Goal: Information Seeking & Learning: Check status

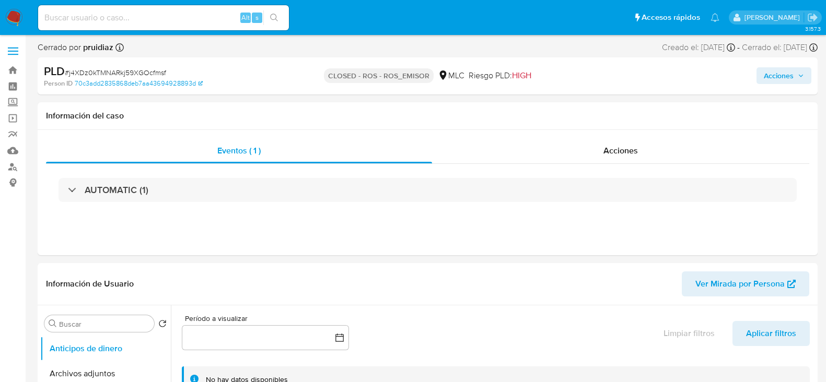
select select "10"
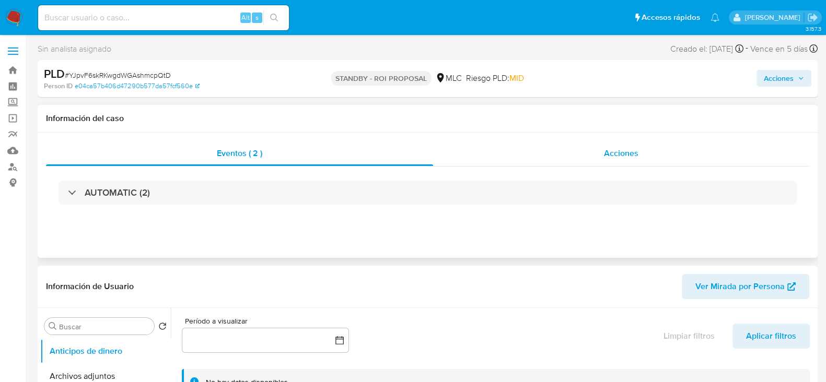
select select "10"
click at [651, 152] on div "Acciones" at bounding box center [621, 153] width 376 height 25
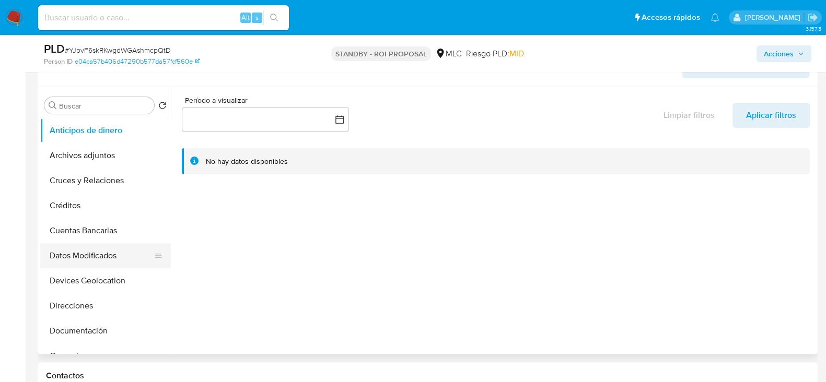
scroll to position [130, 0]
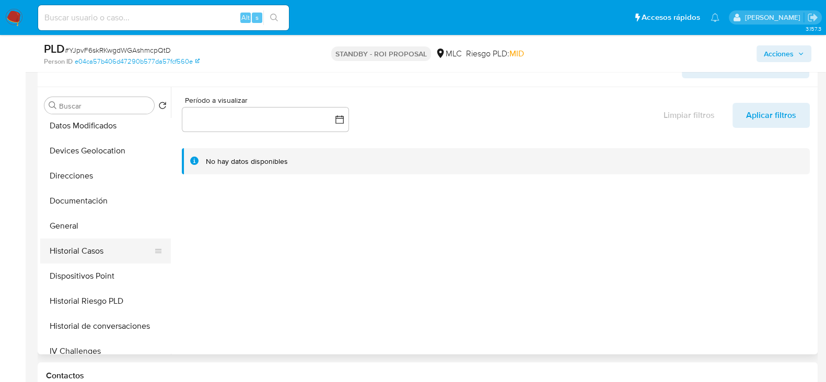
click at [87, 243] on button "Historial Casos" at bounding box center [101, 251] width 122 height 25
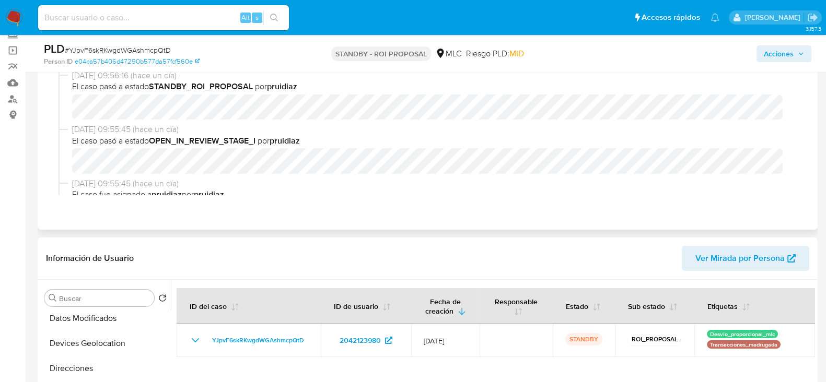
scroll to position [0, 0]
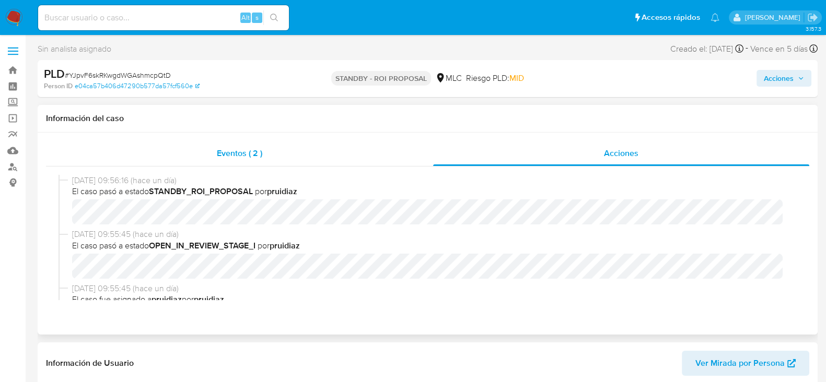
click at [238, 157] on span "Eventos ( 2 )" at bounding box center [239, 153] width 45 height 12
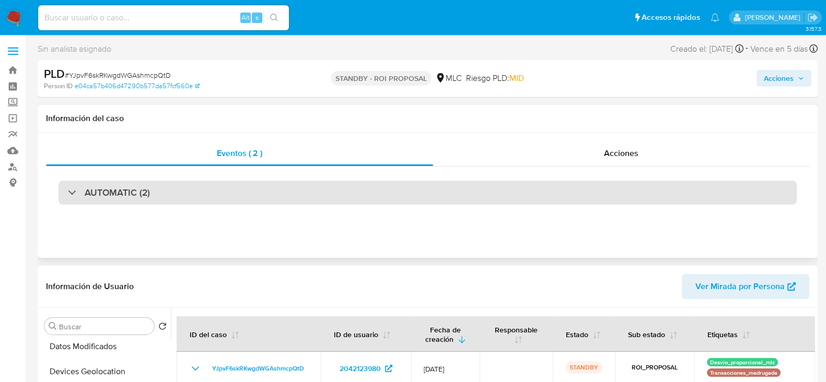
click at [149, 196] on h3 "AUTOMATIC (2)" at bounding box center [117, 192] width 65 height 11
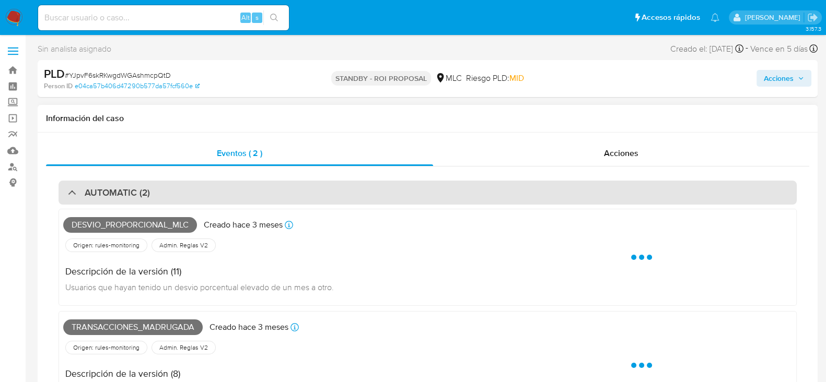
click at [168, 188] on div "AUTOMATIC (2)" at bounding box center [428, 193] width 738 height 24
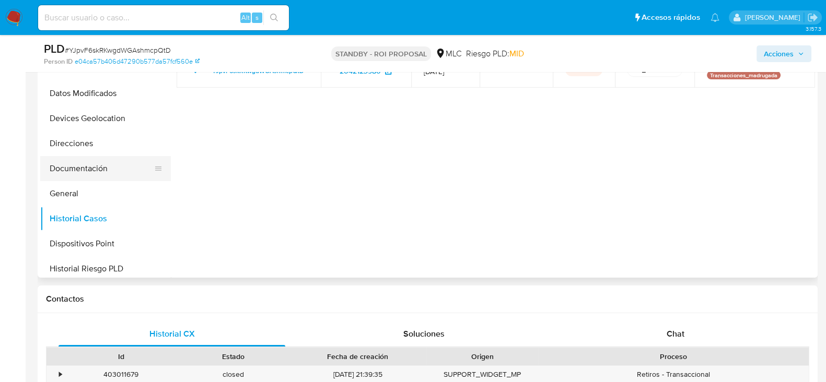
scroll to position [65, 0]
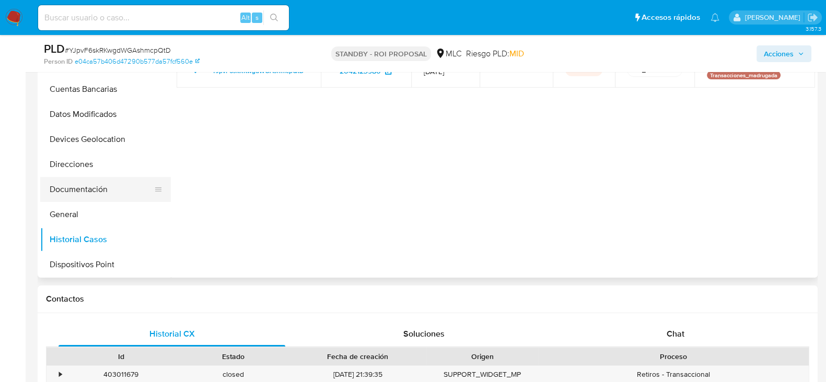
click at [90, 196] on button "Documentación" at bounding box center [101, 189] width 122 height 25
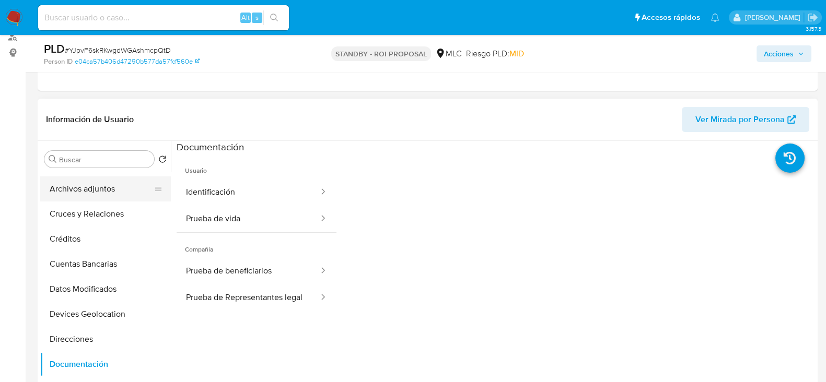
scroll to position [0, 0]
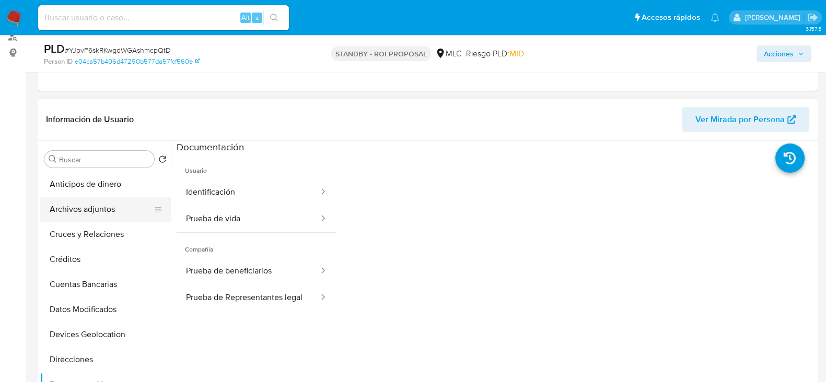
click at [80, 205] on button "Archivos adjuntos" at bounding box center [101, 209] width 122 height 25
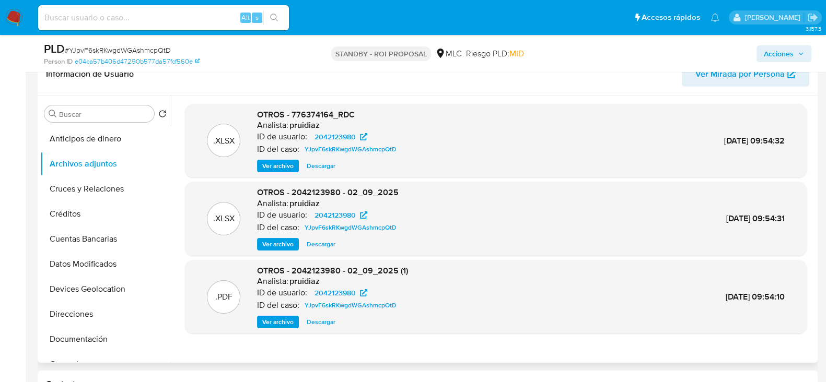
scroll to position [196, 0]
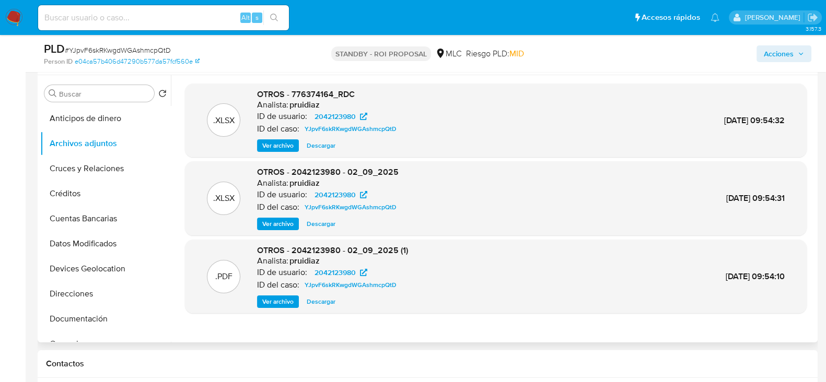
click at [285, 306] on span "Ver archivo" at bounding box center [277, 302] width 31 height 10
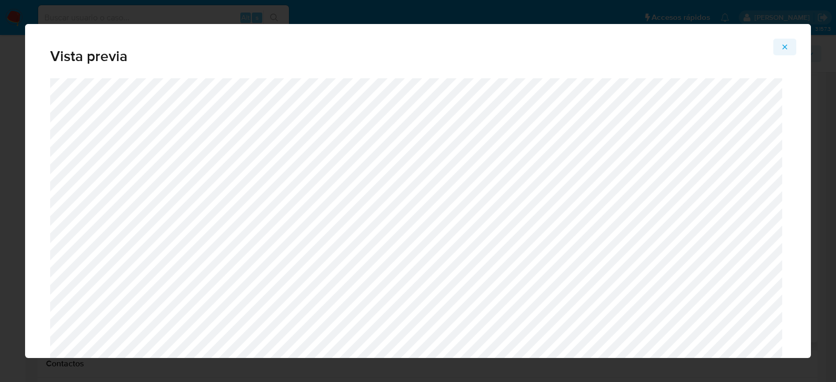
click at [780, 45] on button "Attachment preview" at bounding box center [784, 47] width 23 height 17
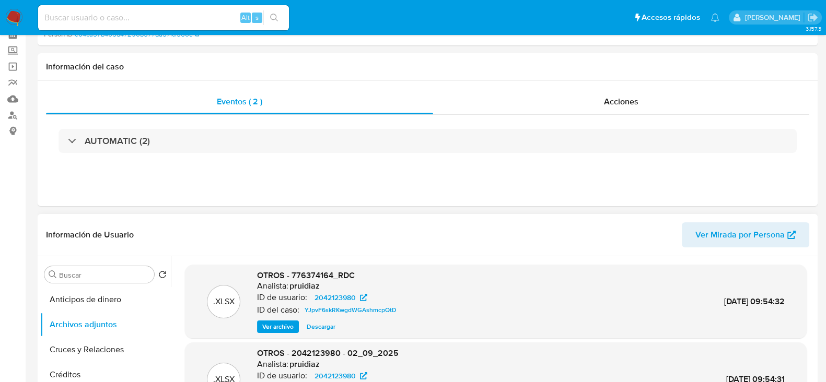
scroll to position [0, 0]
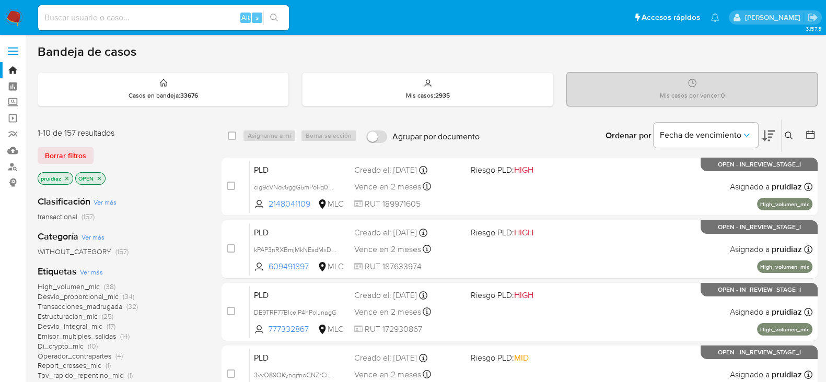
click at [20, 13] on img at bounding box center [14, 18] width 18 height 18
click at [773, 137] on icon at bounding box center [768, 136] width 13 height 13
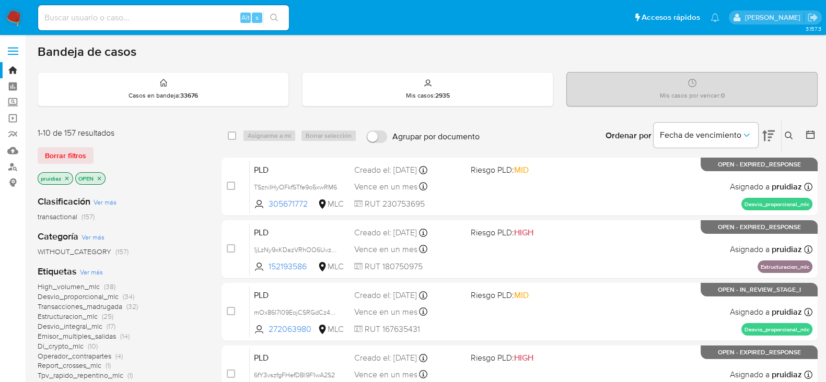
click at [462, 56] on div "Bandeja de casos" at bounding box center [428, 52] width 780 height 16
click at [14, 34] on nav "Pausado Ver notificaciones Alt s Accesos rápidos Presiona las siguientes teclas…" at bounding box center [413, 17] width 826 height 35
click at [18, 24] on img at bounding box center [14, 18] width 18 height 18
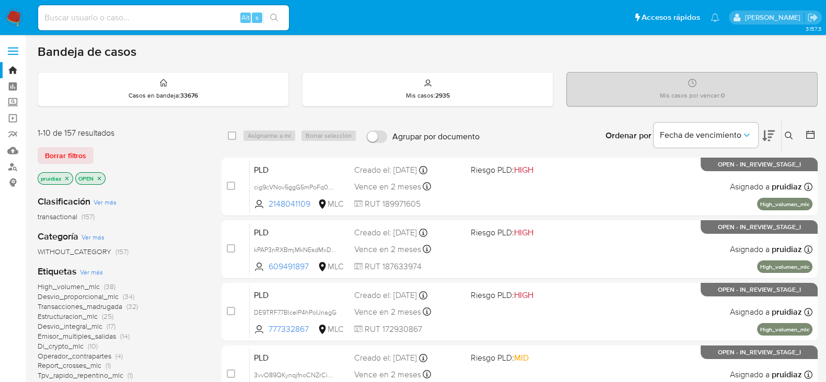
click at [15, 9] on img at bounding box center [14, 18] width 18 height 18
click at [771, 134] on icon at bounding box center [768, 136] width 13 height 13
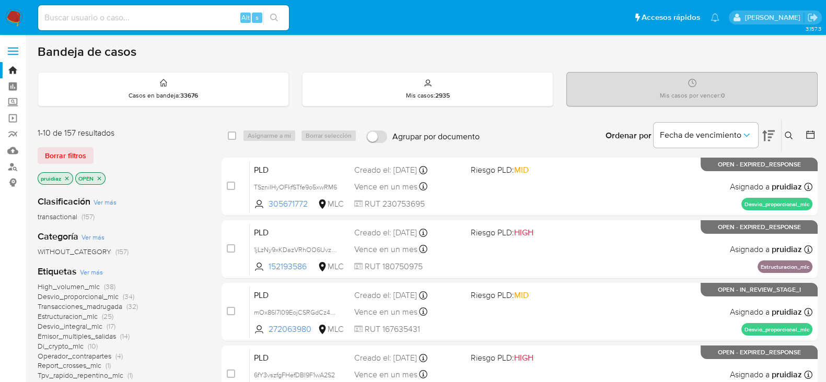
click at [61, 150] on span "Borrar filtros" at bounding box center [65, 155] width 41 height 15
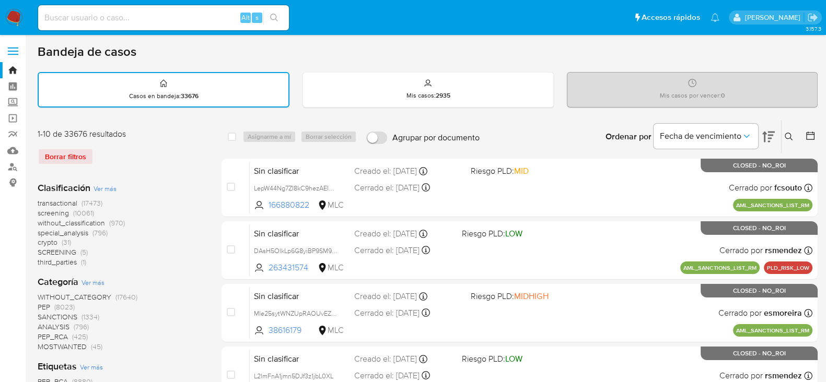
click at [814, 133] on icon at bounding box center [810, 136] width 8 height 8
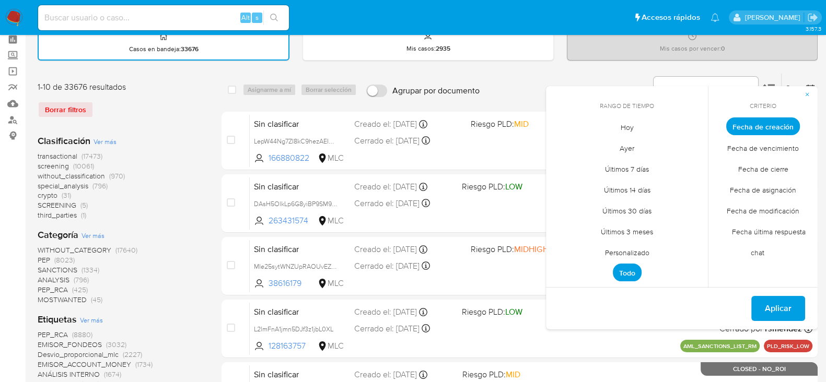
scroll to position [130, 0]
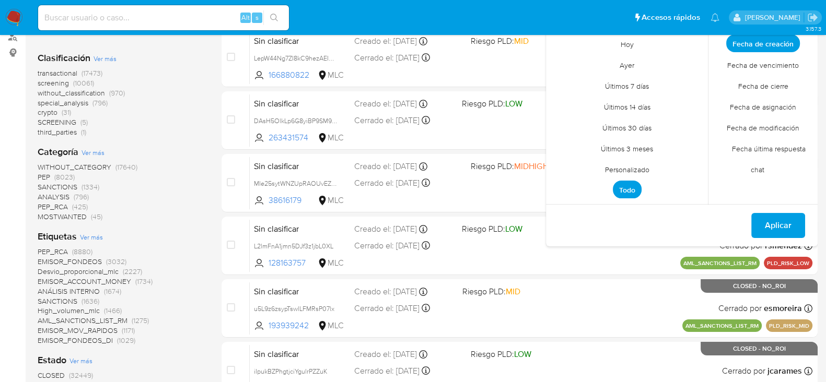
click at [630, 164] on span "Personalizado" at bounding box center [627, 169] width 66 height 21
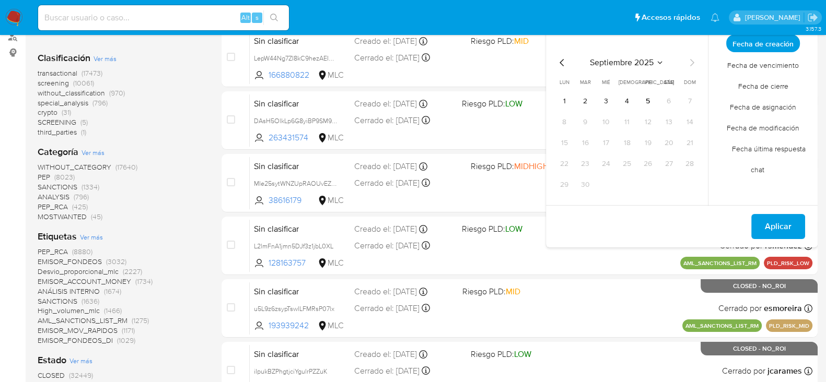
click at [560, 61] on icon "Mes anterior" at bounding box center [562, 62] width 4 height 7
click at [560, 61] on icon "Mes anterior" at bounding box center [562, 62] width 13 height 13
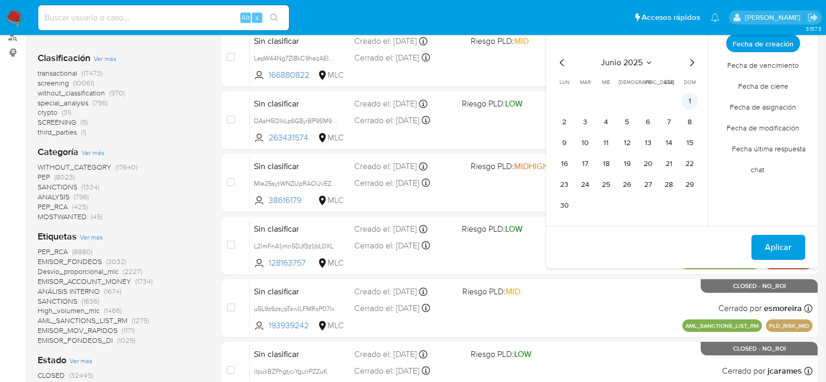
click at [690, 101] on button "1" at bounding box center [689, 101] width 17 height 17
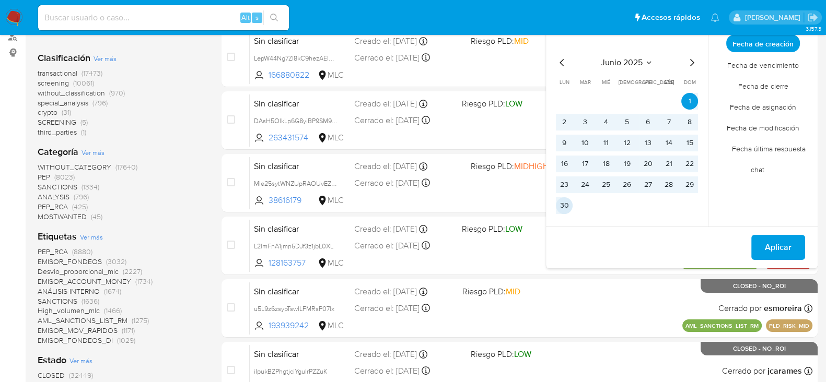
click at [566, 202] on button "30" at bounding box center [564, 206] width 17 height 17
click at [785, 239] on span "Aplicar" at bounding box center [778, 247] width 27 height 23
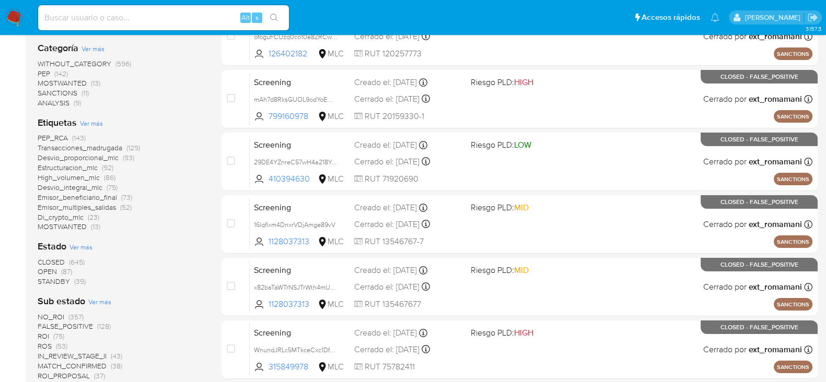
scroll to position [261, 0]
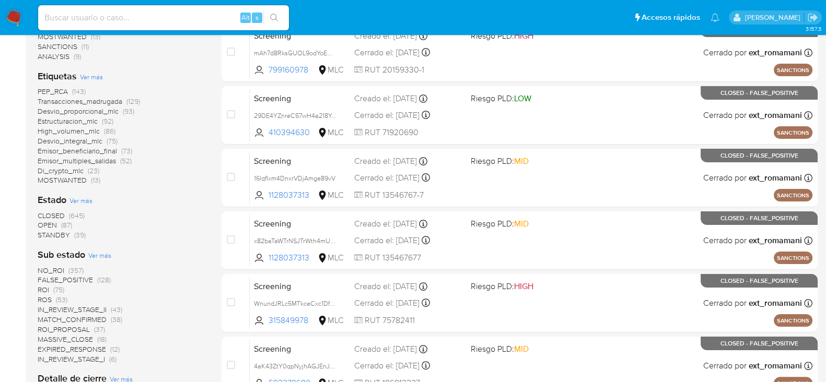
click at [55, 226] on span "OPEN" at bounding box center [47, 225] width 19 height 10
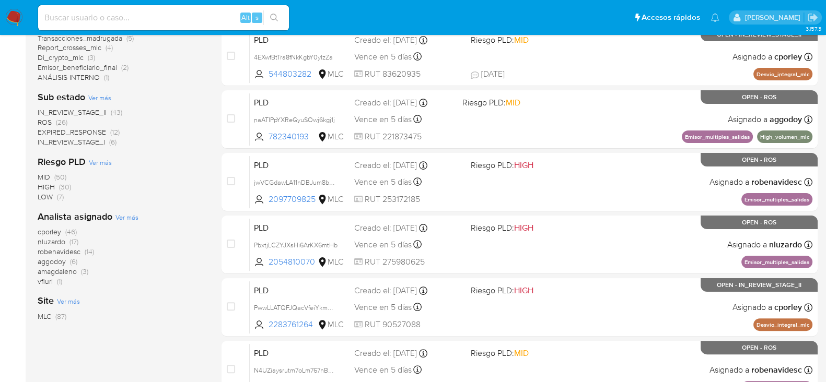
scroll to position [392, 0]
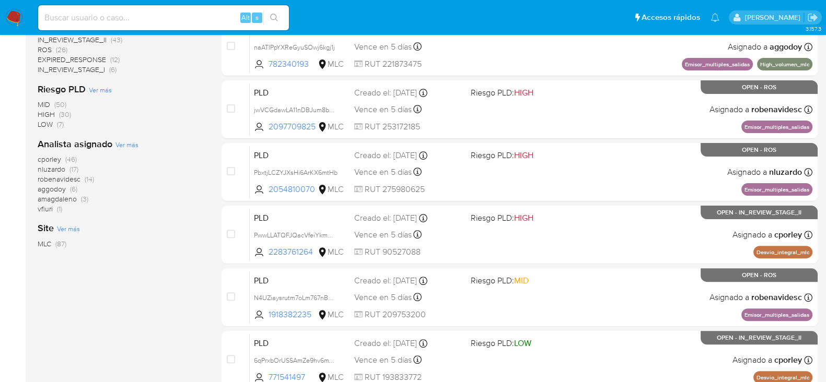
click at [70, 199] on span "amagdaleno" at bounding box center [57, 199] width 39 height 10
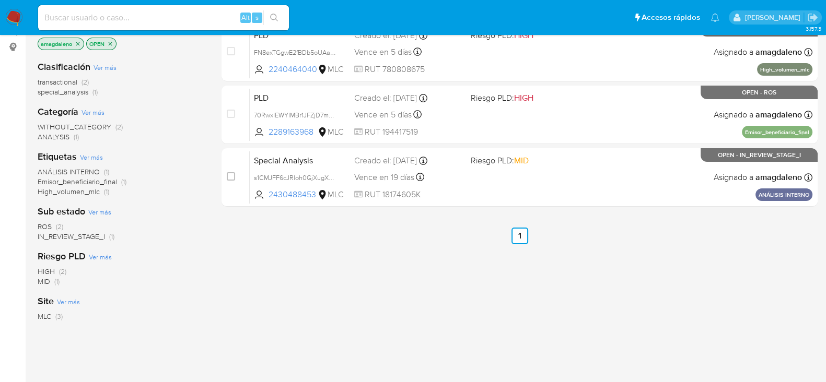
scroll to position [21, 0]
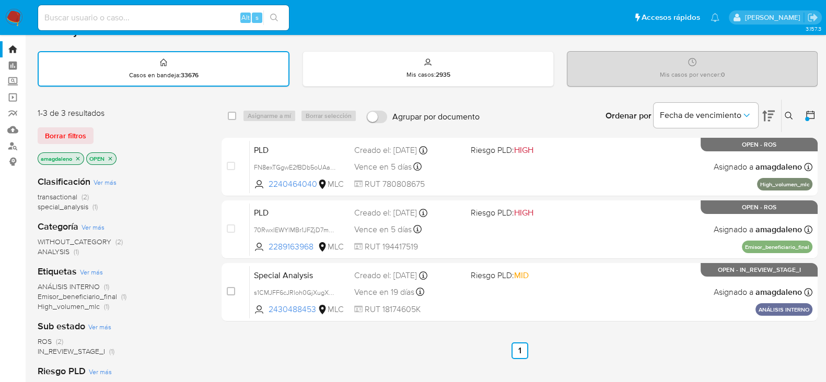
click at [110, 156] on icon "close-filter" at bounding box center [110, 159] width 6 height 6
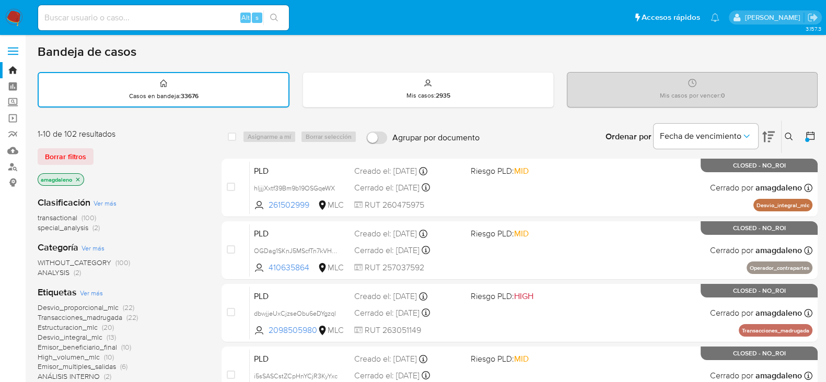
click at [77, 177] on icon "close-filter" at bounding box center [78, 180] width 6 height 6
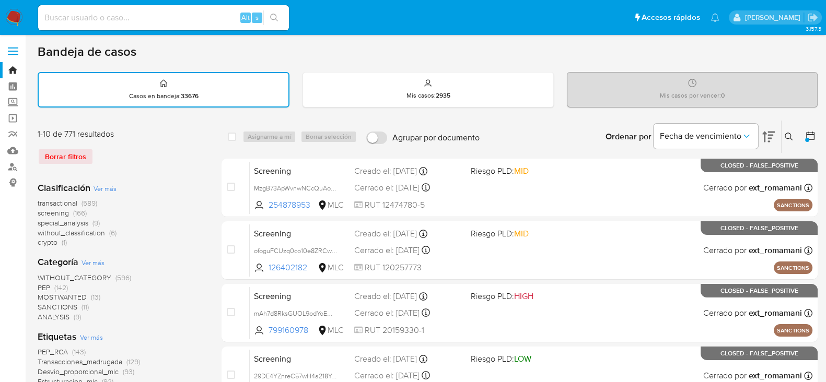
click at [813, 136] on icon at bounding box center [810, 136] width 10 height 10
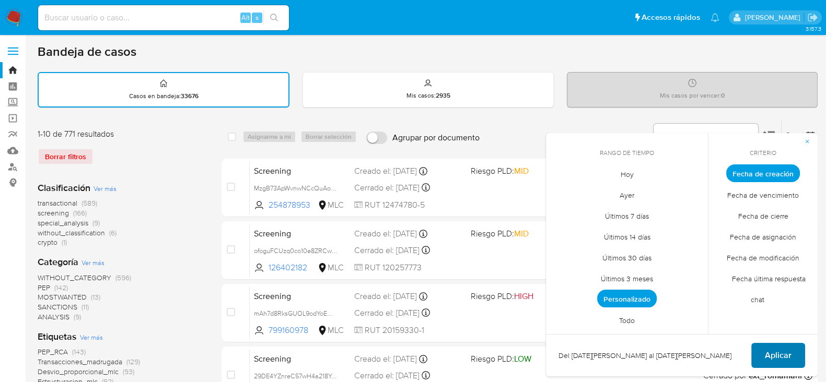
click at [784, 346] on span "Aplicar" at bounding box center [778, 355] width 27 height 23
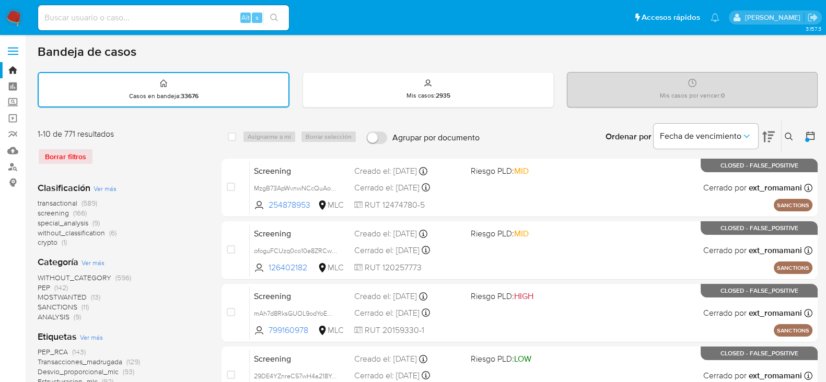
click at [12, 16] on img at bounding box center [14, 18] width 18 height 18
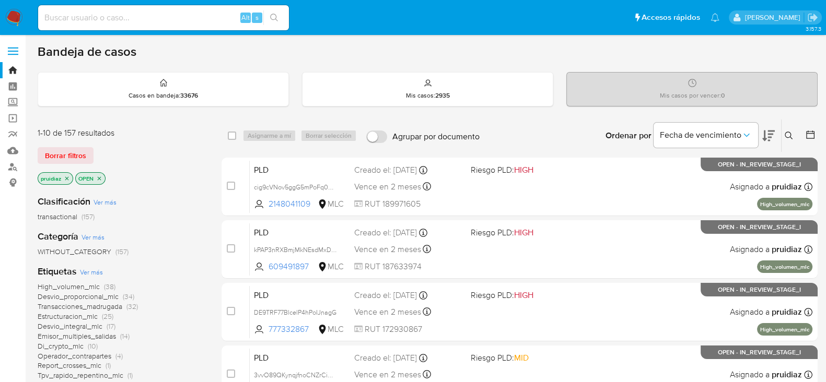
click at [768, 130] on icon at bounding box center [768, 136] width 13 height 13
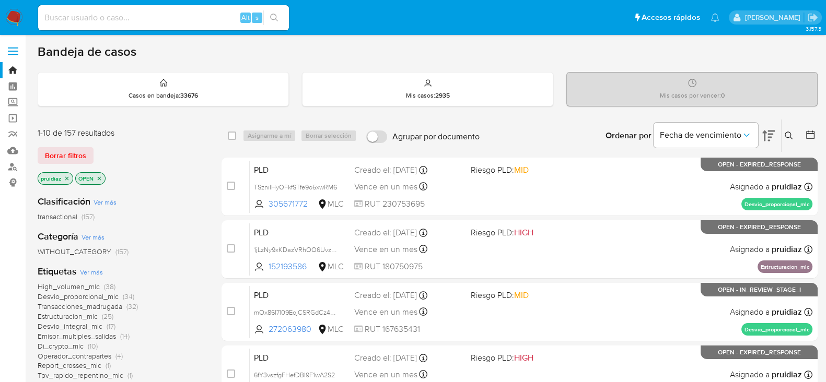
click at [62, 155] on span "Borrar filtros" at bounding box center [65, 155] width 41 height 15
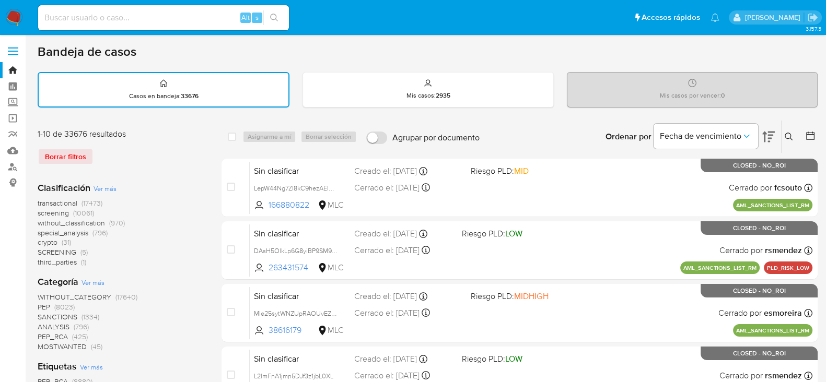
click at [810, 137] on icon at bounding box center [810, 136] width 10 height 10
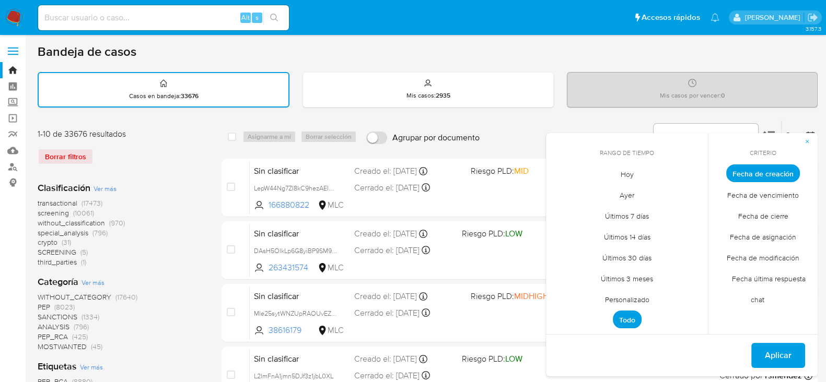
click at [625, 294] on span "Personalizado" at bounding box center [627, 299] width 66 height 21
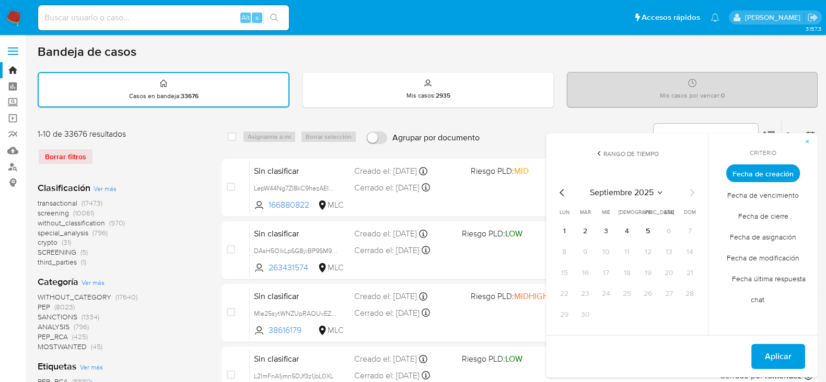
click at [563, 193] on icon "Mes anterior" at bounding box center [562, 193] width 13 height 13
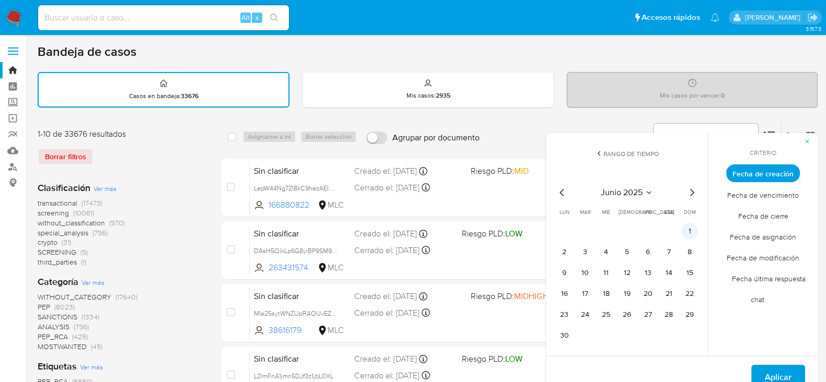
click at [687, 229] on button "1" at bounding box center [689, 231] width 17 height 17
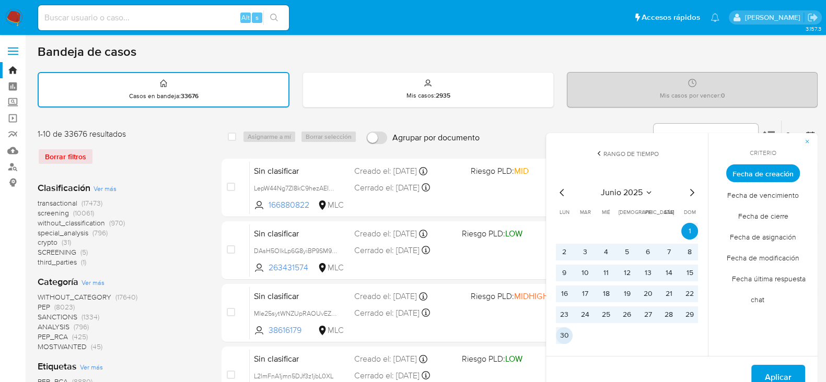
click at [567, 331] on button "30" at bounding box center [564, 336] width 17 height 17
click at [786, 371] on span "Aplicar" at bounding box center [778, 377] width 27 height 23
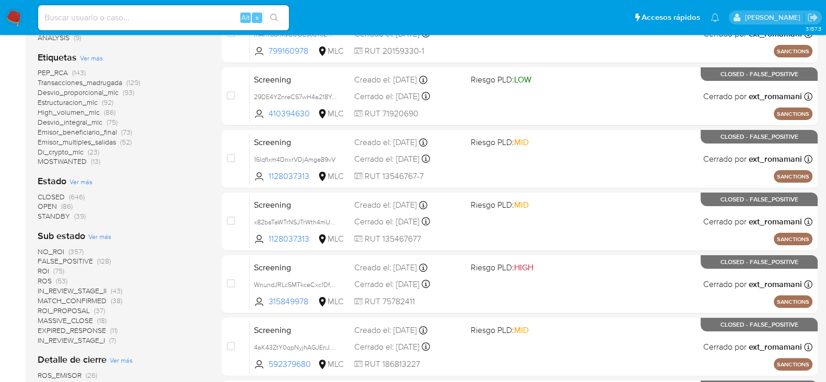
scroll to position [327, 0]
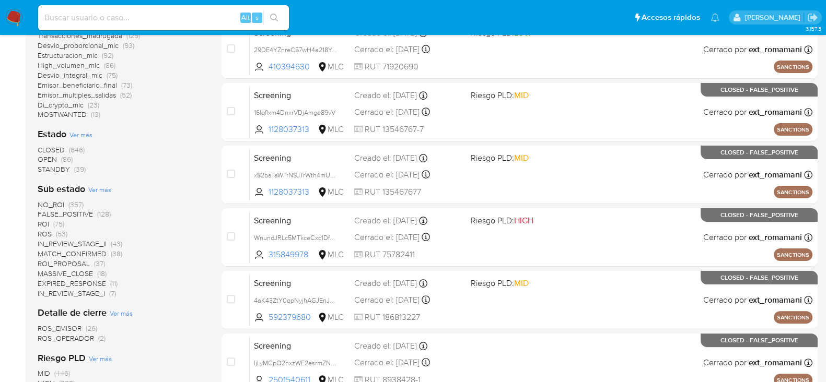
click at [47, 160] on span "OPEN" at bounding box center [47, 159] width 19 height 10
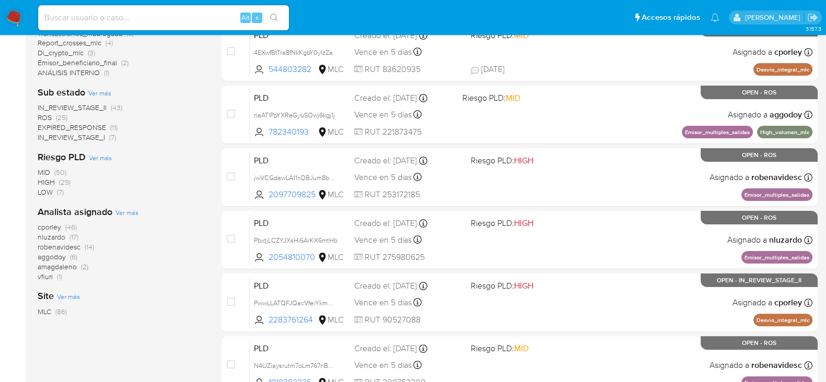
scroll to position [327, 0]
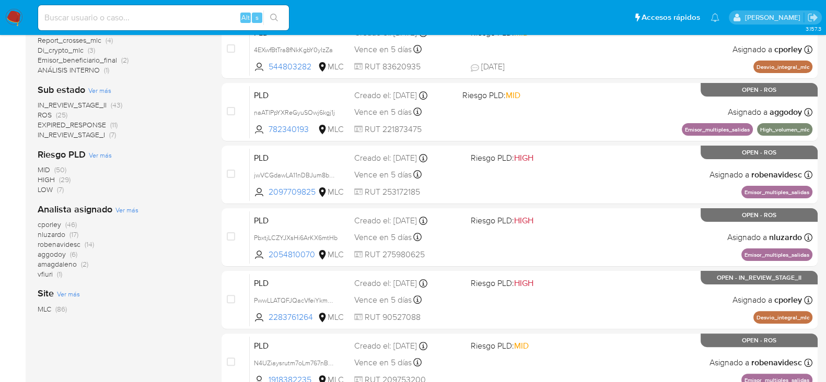
click at [68, 262] on span "amagdaleno" at bounding box center [57, 264] width 39 height 10
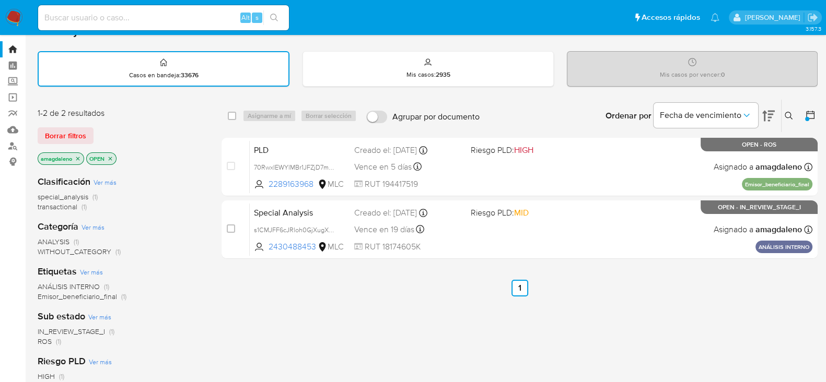
scroll to position [21, 0]
click at [77, 156] on icon "close-filter" at bounding box center [78, 159] width 6 height 6
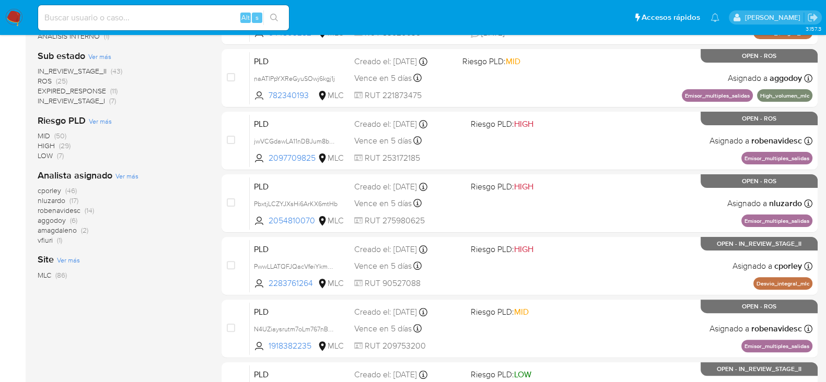
scroll to position [412, 0]
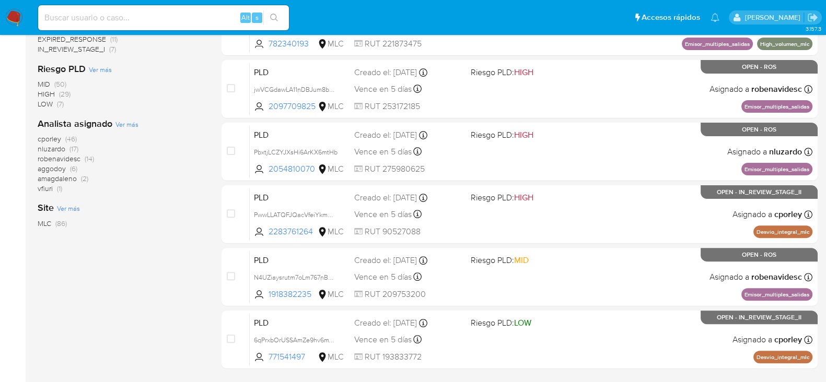
click at [45, 188] on span "vfiuri" at bounding box center [45, 188] width 15 height 10
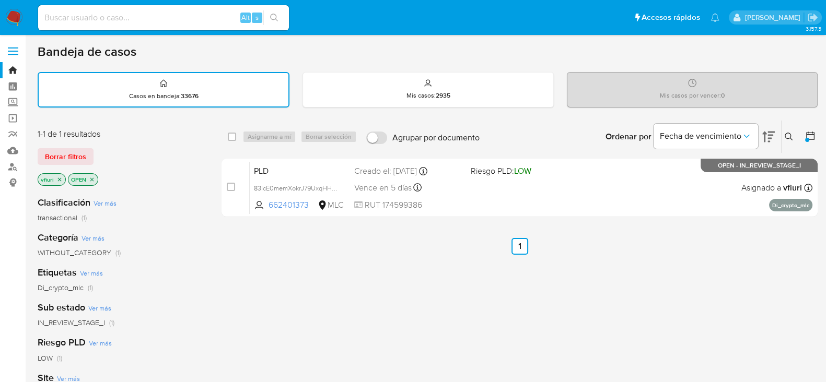
click at [61, 178] on icon "close-filter" at bounding box center [59, 180] width 6 height 6
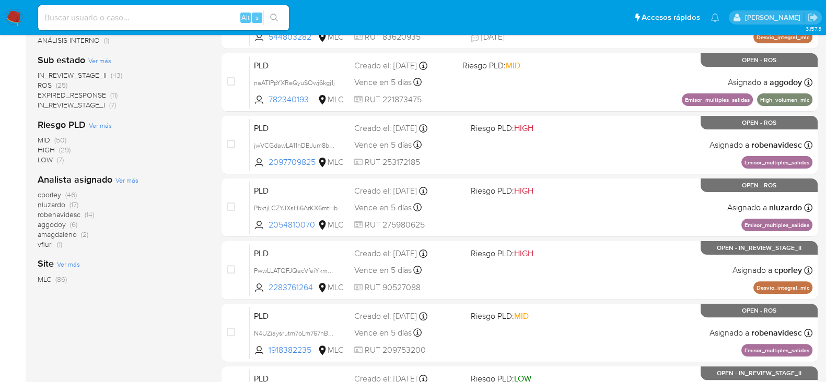
scroll to position [392, 0]
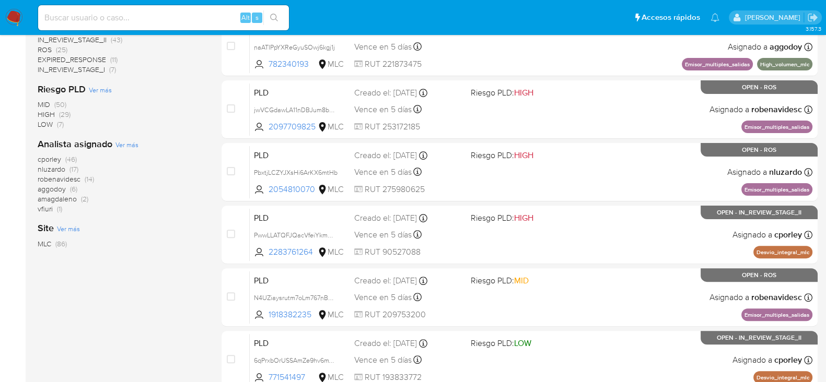
click at [53, 189] on span "aggodoy" at bounding box center [52, 189] width 28 height 10
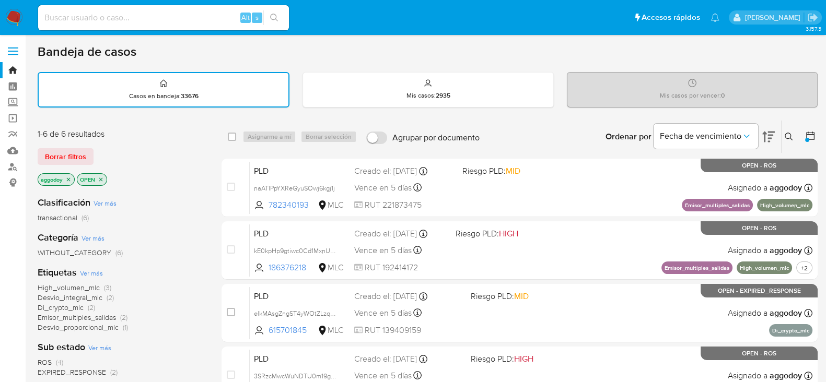
click at [69, 177] on icon "close-filter" at bounding box center [68, 180] width 6 height 6
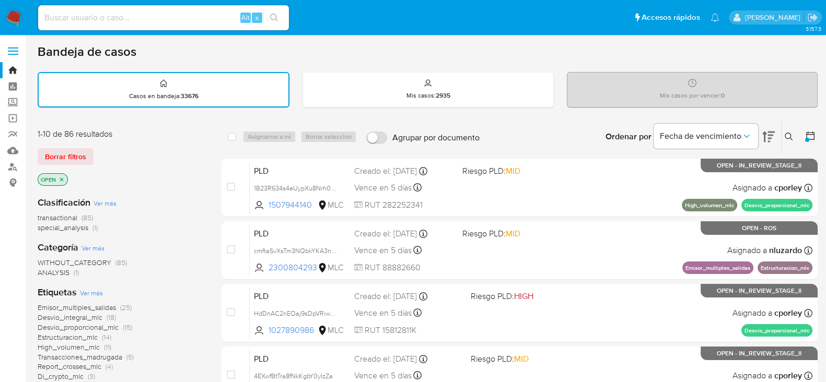
drag, startPoint x: 439, startPoint y: 59, endPoint x: 431, endPoint y: 61, distance: 8.6
click at [439, 58] on div "Bandeja de casos" at bounding box center [428, 52] width 780 height 16
click at [60, 143] on div "1-10 de 86 resultados Borrar filtros OPEN" at bounding box center [121, 159] width 167 height 60
click at [11, 22] on img at bounding box center [14, 18] width 18 height 18
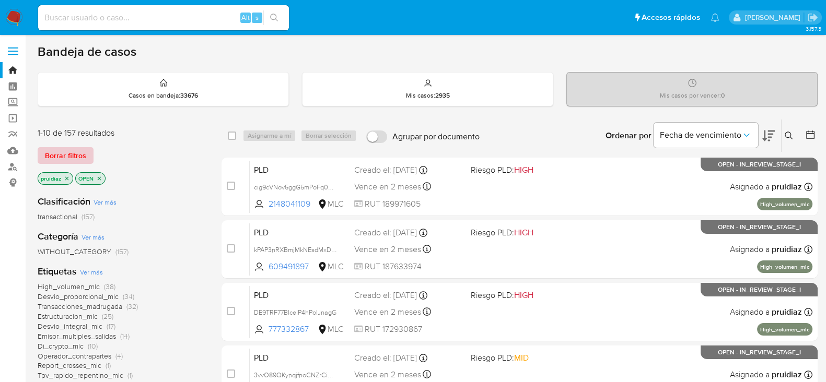
click at [73, 155] on span "Borrar filtros" at bounding box center [65, 155] width 41 height 15
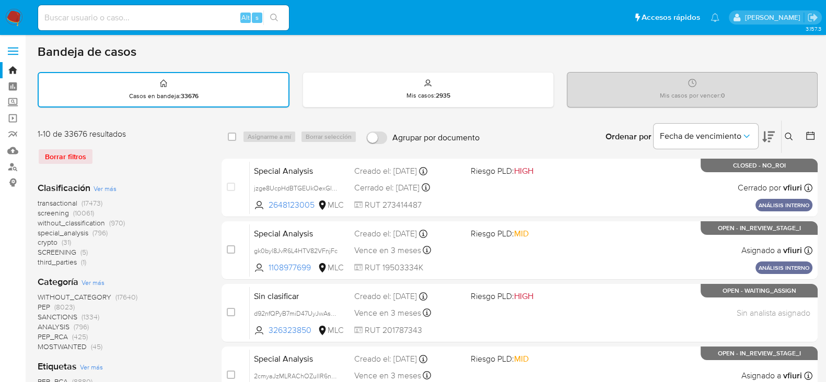
click at [817, 134] on button at bounding box center [811, 137] width 13 height 13
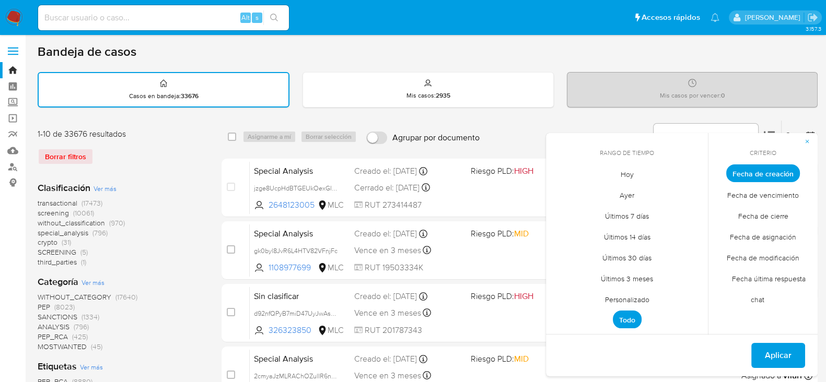
click at [765, 221] on span "Fecha de cierre" at bounding box center [763, 215] width 72 height 21
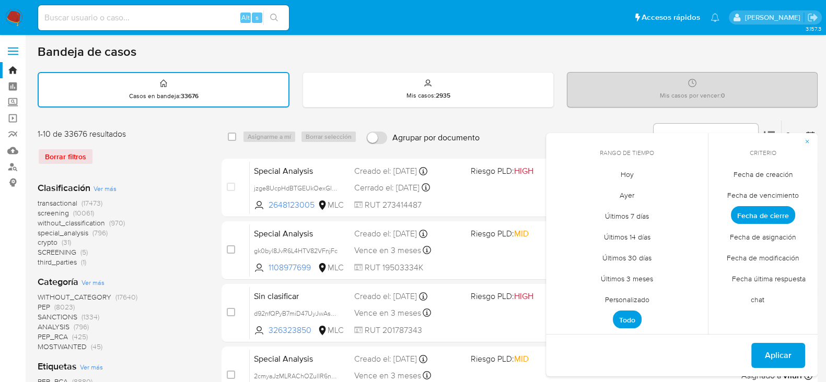
click at [634, 173] on span "Hoy" at bounding box center [627, 174] width 35 height 21
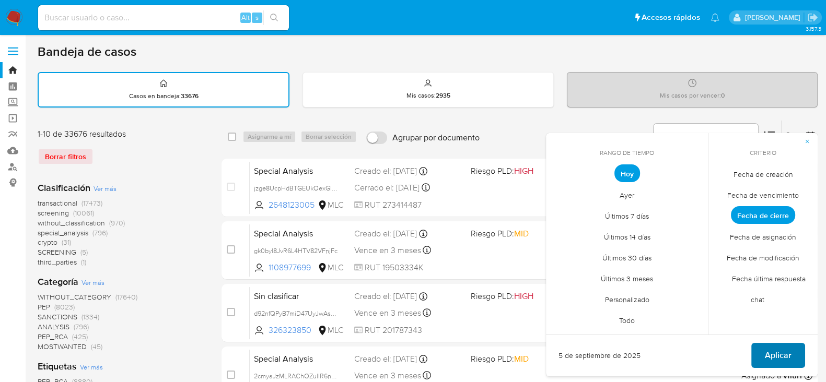
click at [784, 350] on span "Aplicar" at bounding box center [778, 355] width 27 height 23
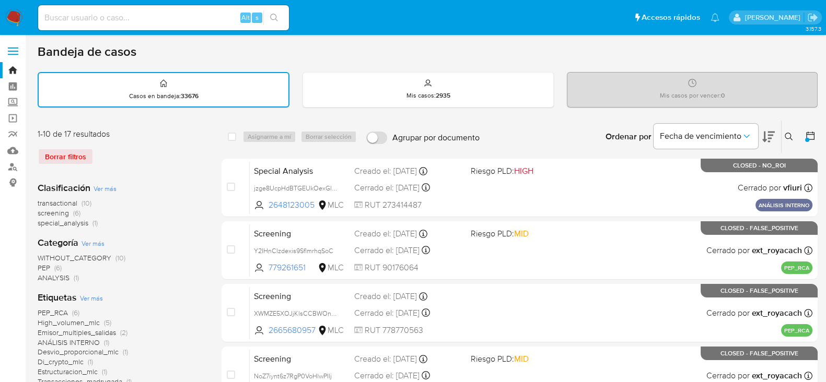
click at [14, 11] on img at bounding box center [14, 18] width 18 height 18
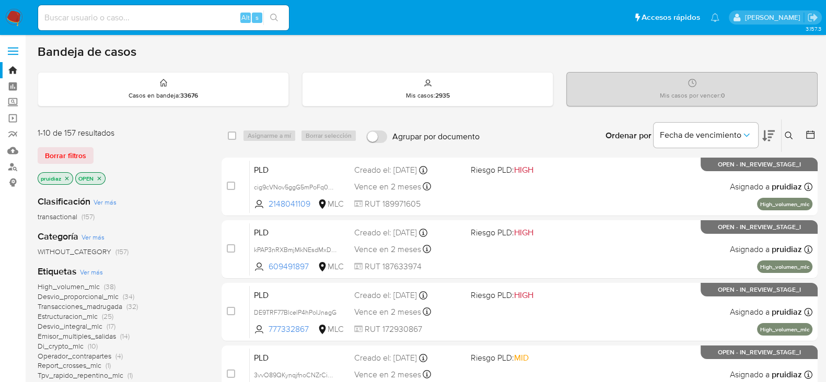
click at [765, 134] on icon at bounding box center [768, 136] width 13 height 13
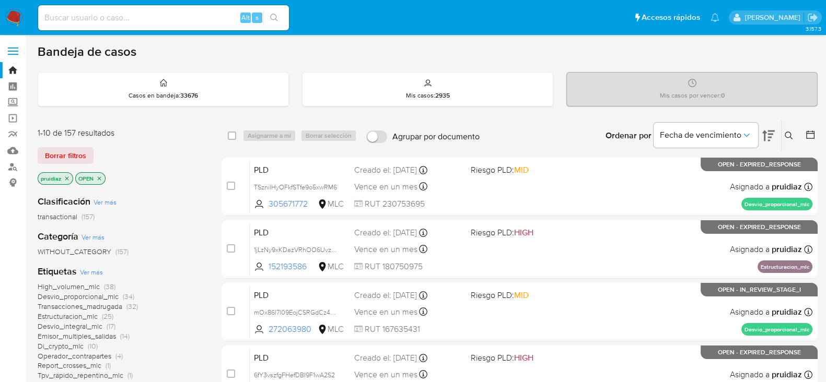
click at [11, 24] on img at bounding box center [14, 18] width 18 height 18
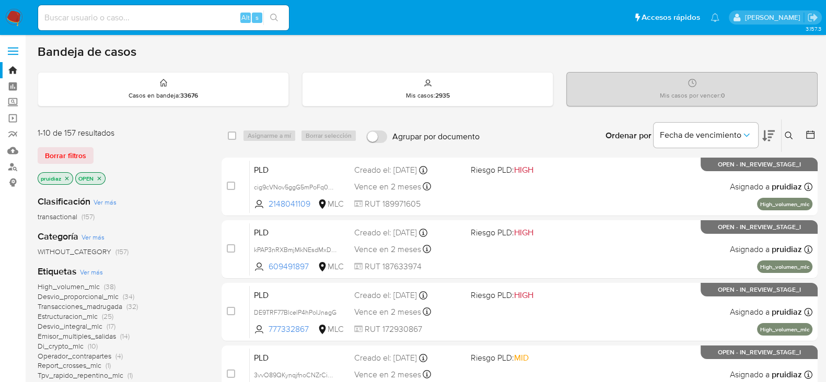
click at [772, 132] on icon at bounding box center [768, 136] width 13 height 13
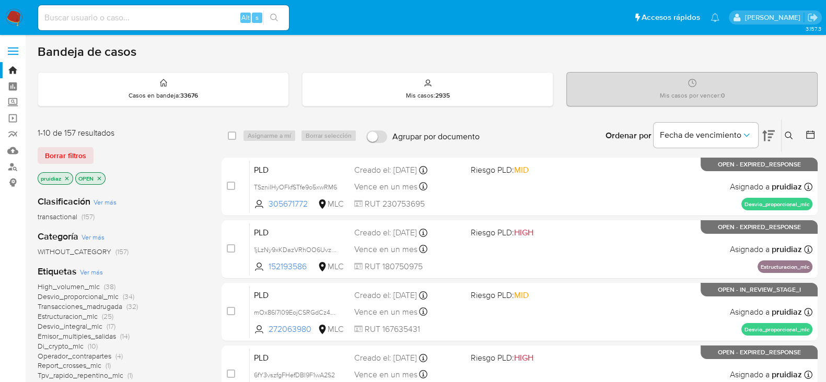
click at [13, 23] on img at bounding box center [14, 18] width 18 height 18
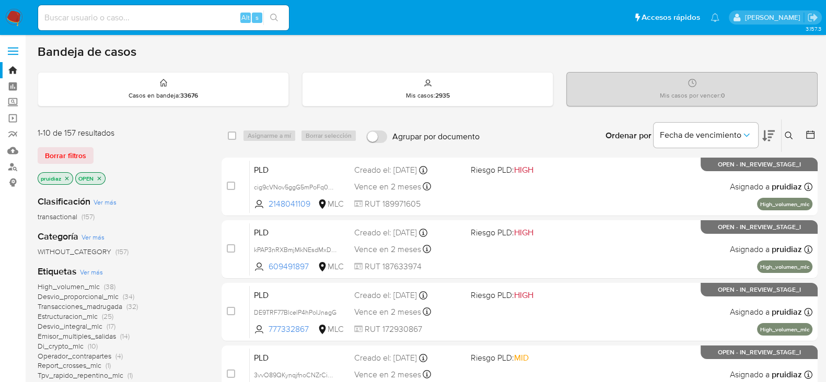
click at [769, 133] on icon at bounding box center [768, 136] width 13 height 11
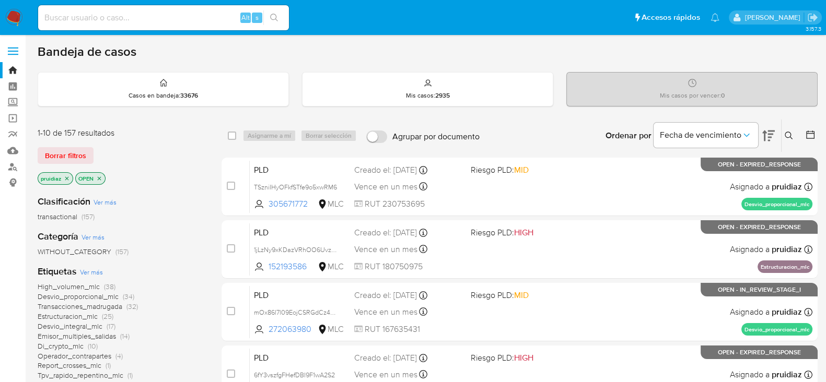
click at [13, 10] on img at bounding box center [14, 18] width 18 height 18
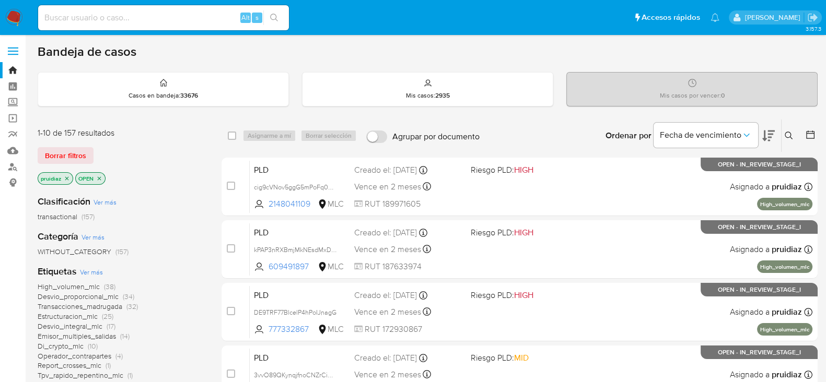
click at [767, 133] on icon at bounding box center [768, 136] width 13 height 13
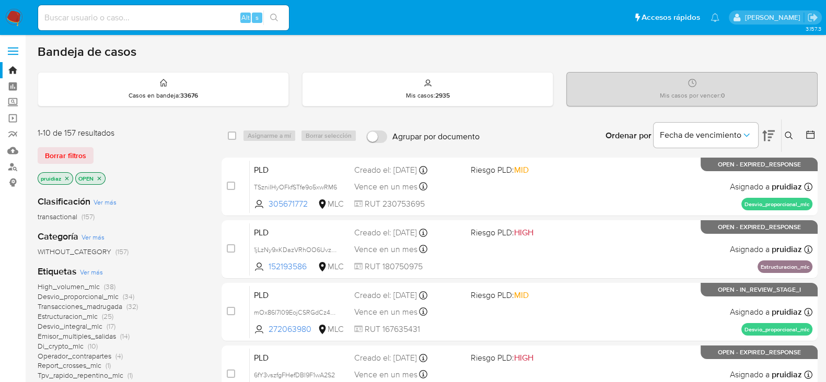
click at [83, 153] on span "Borrar filtros" at bounding box center [65, 155] width 41 height 15
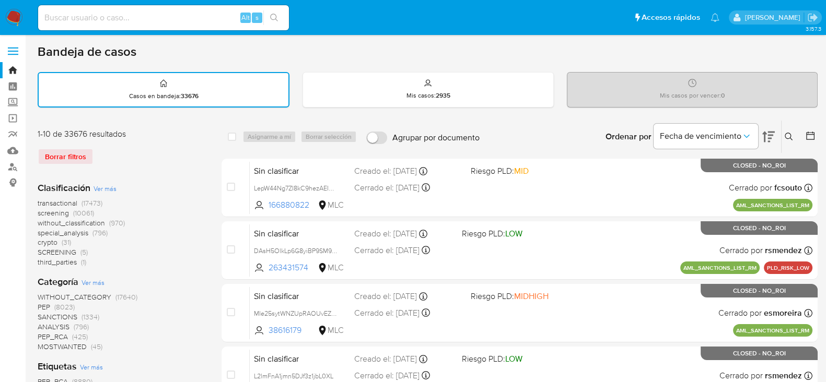
click at [815, 129] on div at bounding box center [808, 137] width 19 height 32
click at [812, 131] on icon at bounding box center [810, 136] width 10 height 10
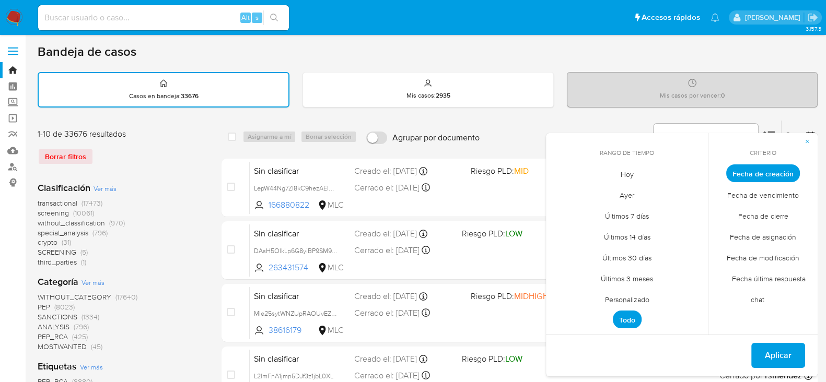
click at [627, 300] on span "Personalizado" at bounding box center [627, 299] width 66 height 21
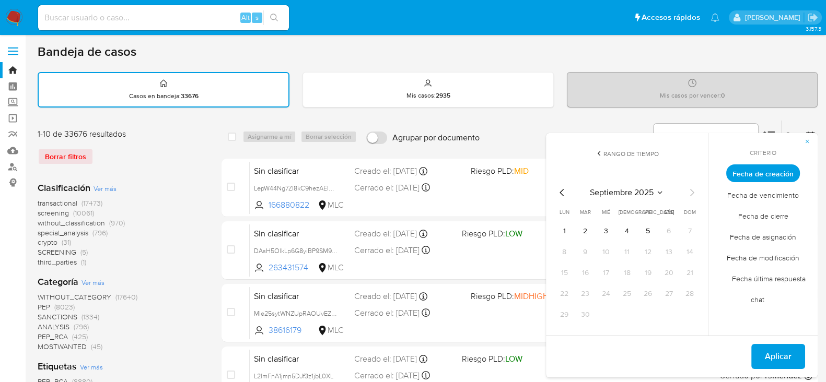
click at [565, 188] on icon "Mes anterior" at bounding box center [562, 193] width 13 height 13
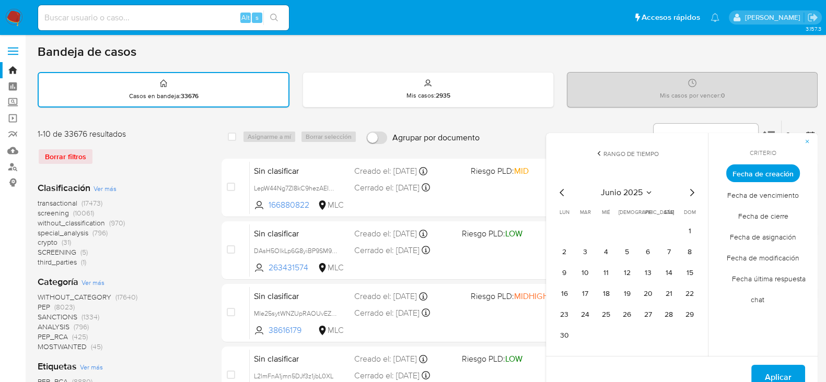
drag, startPoint x: 690, startPoint y: 225, endPoint x: 680, endPoint y: 247, distance: 23.9
click at [690, 224] on button "1" at bounding box center [689, 231] width 17 height 17
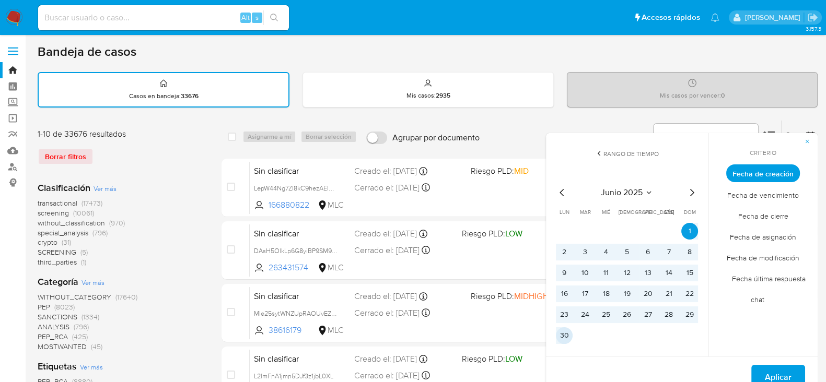
click at [564, 335] on button "30" at bounding box center [564, 336] width 17 height 17
click at [762, 373] on button "Aplicar" at bounding box center [778, 377] width 54 height 25
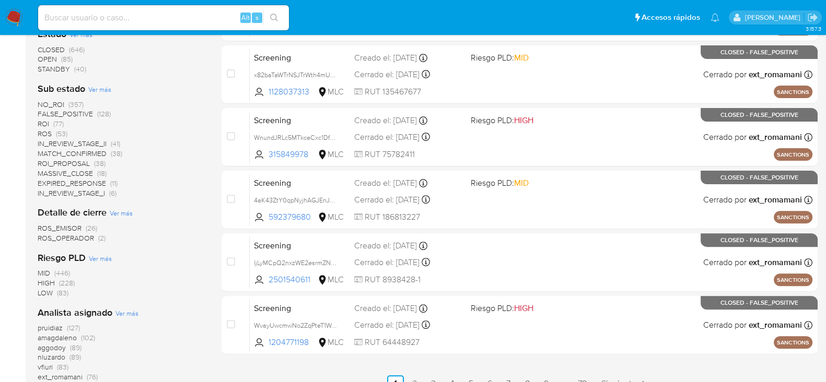
scroll to position [362, 0]
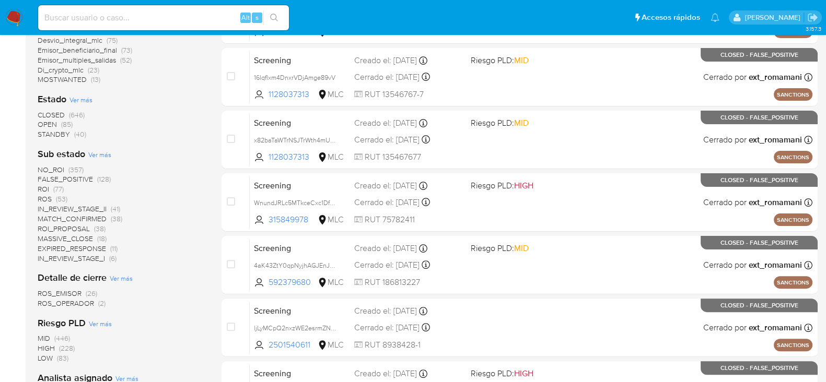
click at [54, 121] on span "OPEN" at bounding box center [47, 124] width 19 height 10
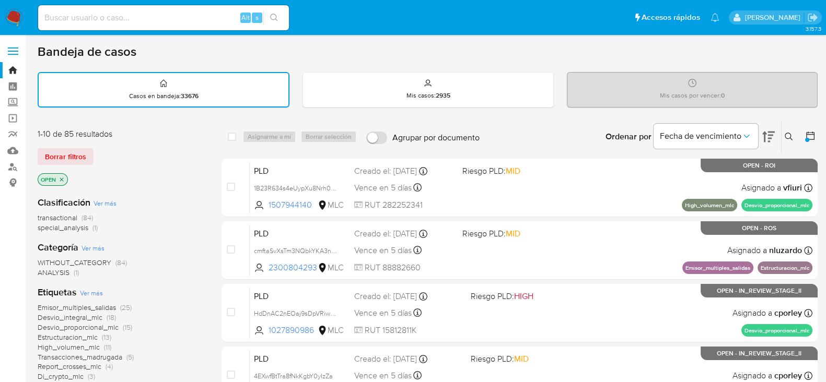
click at [16, 24] on img at bounding box center [14, 18] width 18 height 18
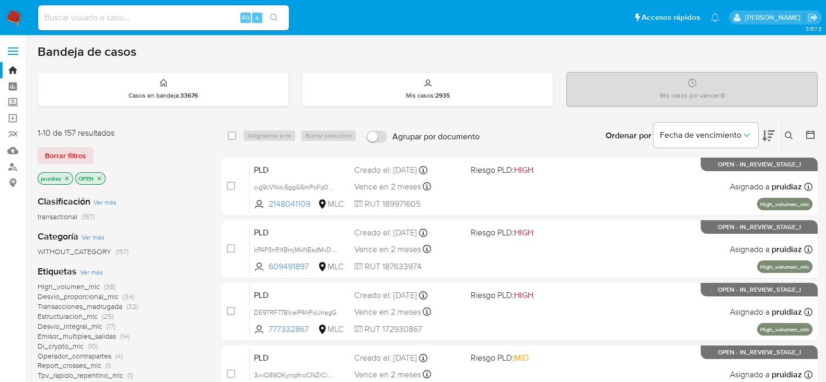
click at [764, 139] on icon at bounding box center [768, 136] width 13 height 11
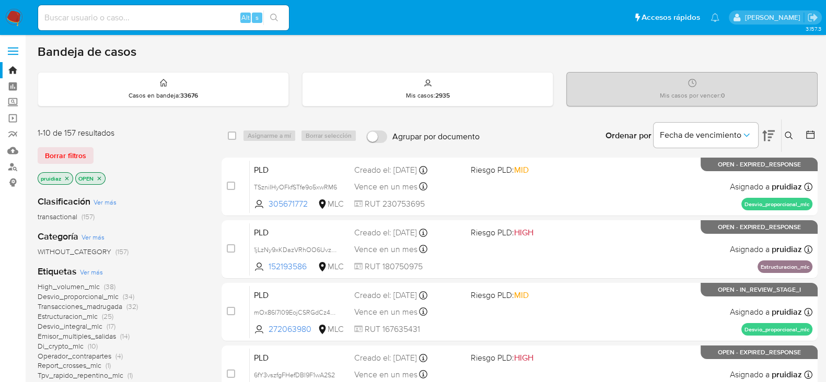
scroll to position [196, 0]
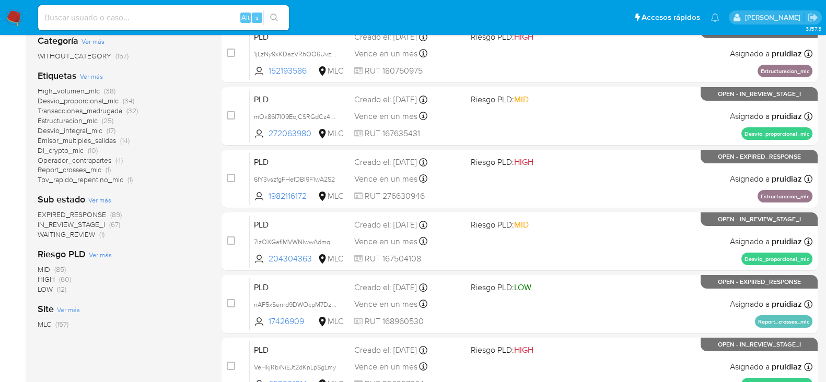
click at [10, 22] on img at bounding box center [14, 18] width 18 height 18
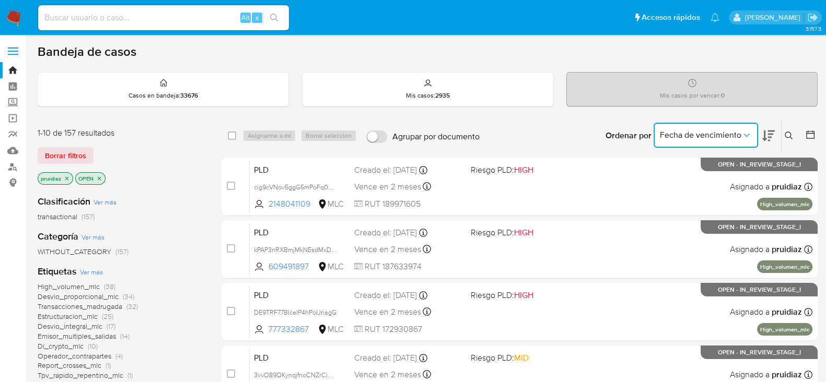
click at [732, 126] on button "Fecha de vencimiento" at bounding box center [706, 135] width 105 height 25
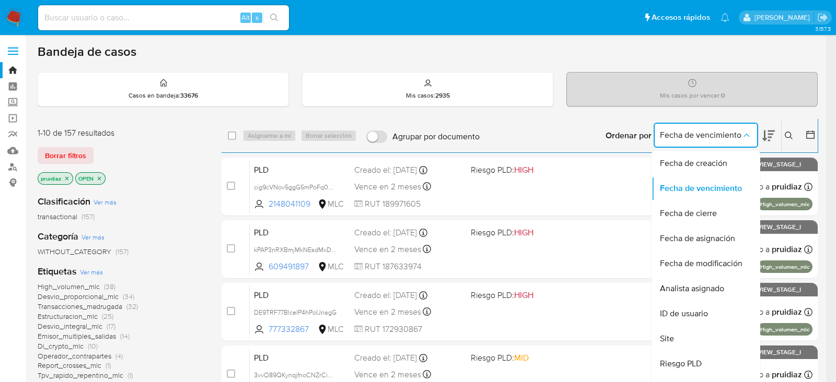
click at [764, 134] on icon at bounding box center [768, 136] width 13 height 11
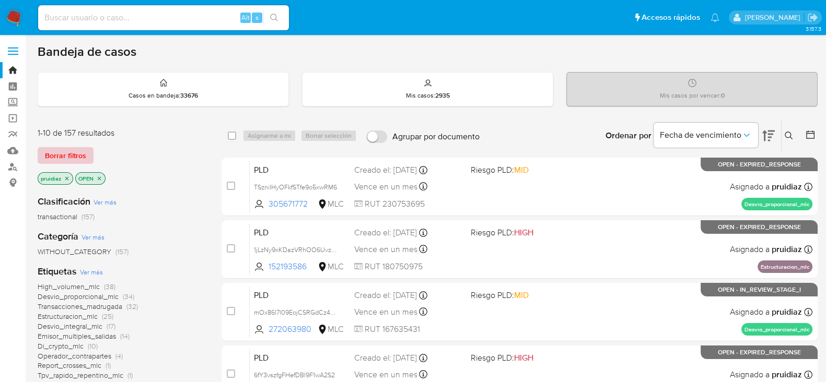
click at [65, 149] on span "Borrar filtros" at bounding box center [65, 155] width 41 height 15
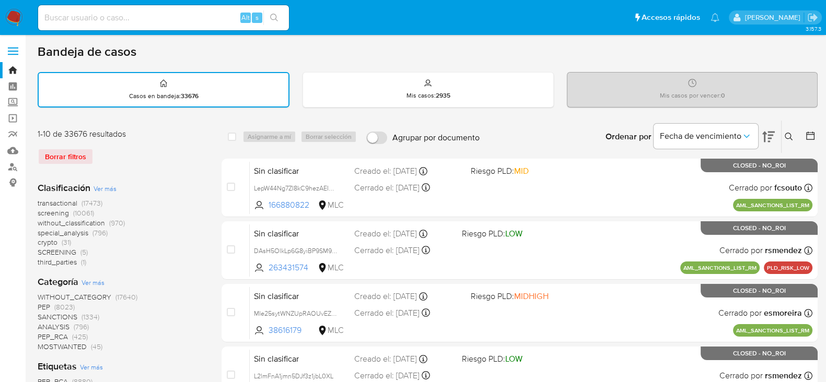
click at [811, 131] on icon at bounding box center [810, 136] width 10 height 10
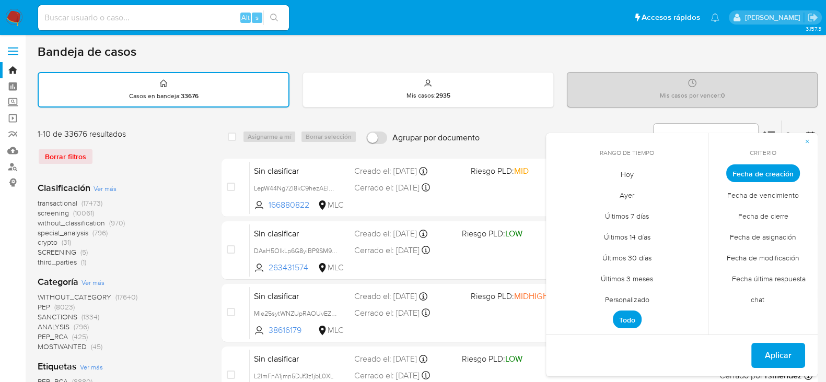
click at [622, 296] on span "Personalizado" at bounding box center [627, 299] width 66 height 21
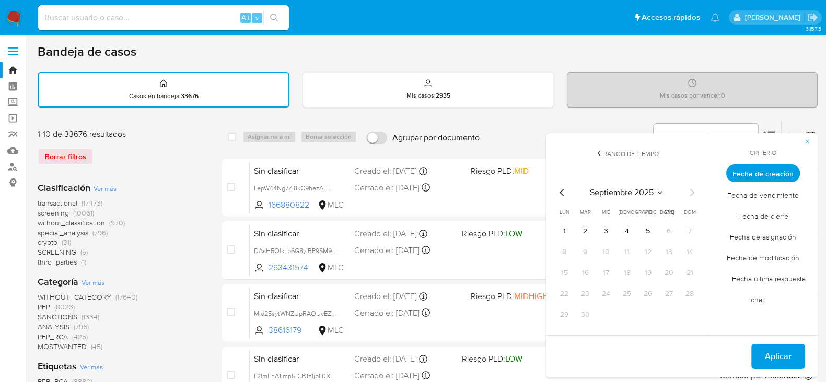
click at [564, 195] on icon "Mes anterior" at bounding box center [562, 193] width 13 height 13
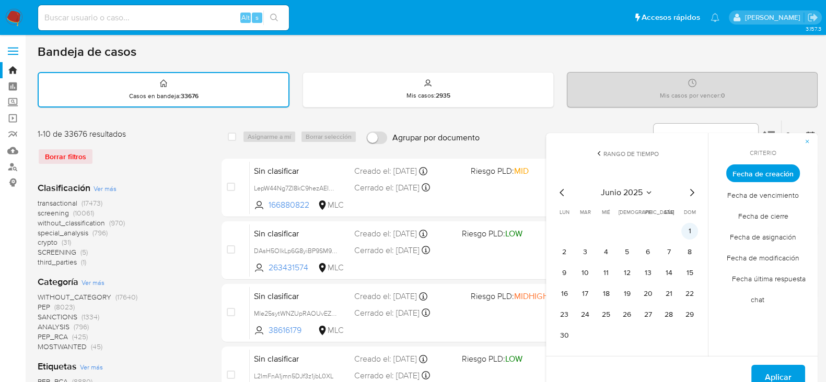
click at [691, 236] on button "1" at bounding box center [689, 231] width 17 height 17
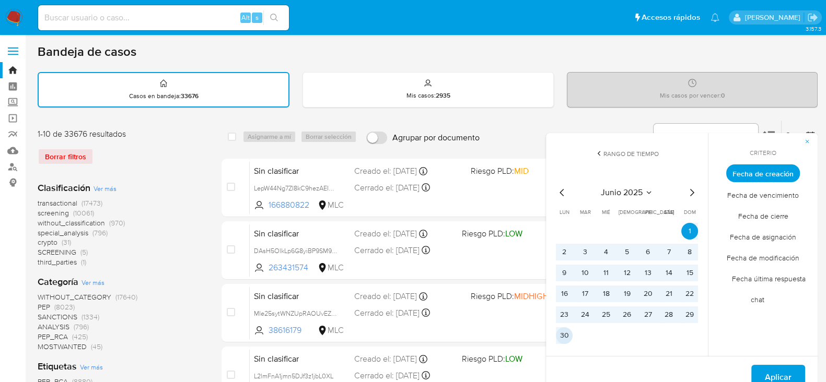
click at [563, 335] on button "30" at bounding box center [564, 336] width 17 height 17
click at [766, 367] on span "Aplicar" at bounding box center [778, 377] width 27 height 23
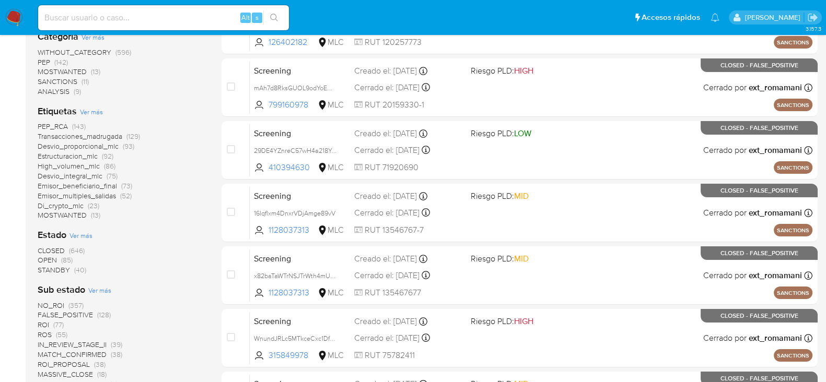
scroll to position [271, 0]
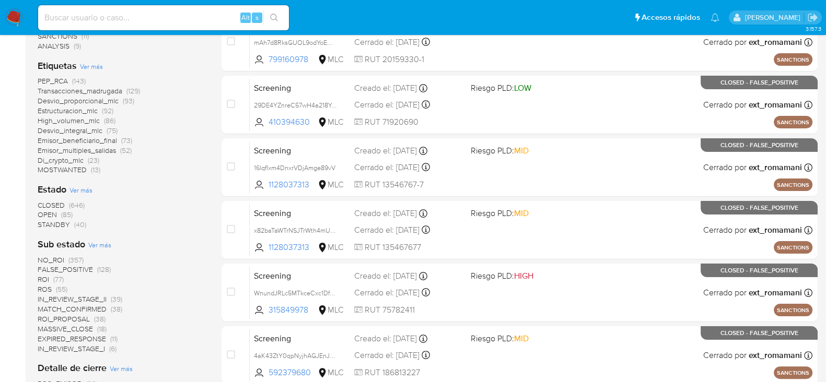
click at [47, 215] on span "OPEN" at bounding box center [47, 215] width 19 height 10
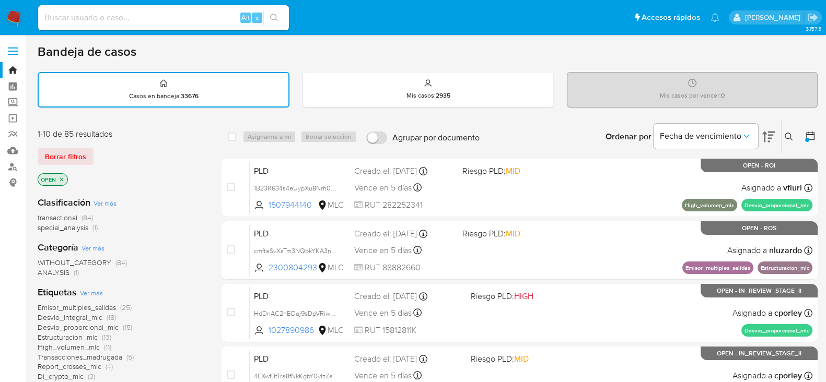
click at [11, 14] on img at bounding box center [14, 18] width 18 height 18
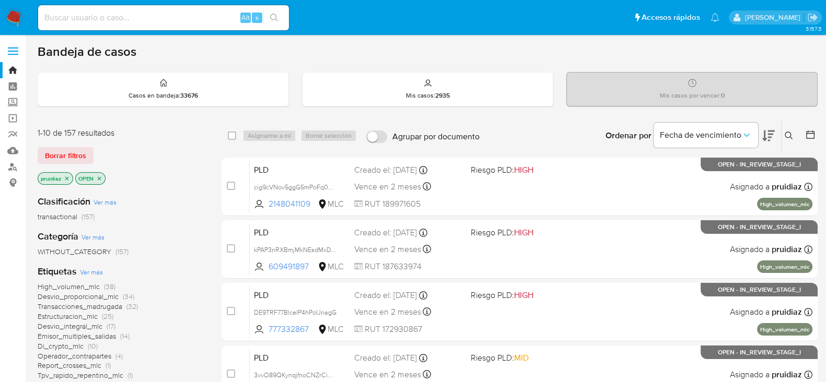
click at [11, 14] on img at bounding box center [14, 18] width 18 height 18
click at [768, 136] on icon at bounding box center [768, 136] width 13 height 11
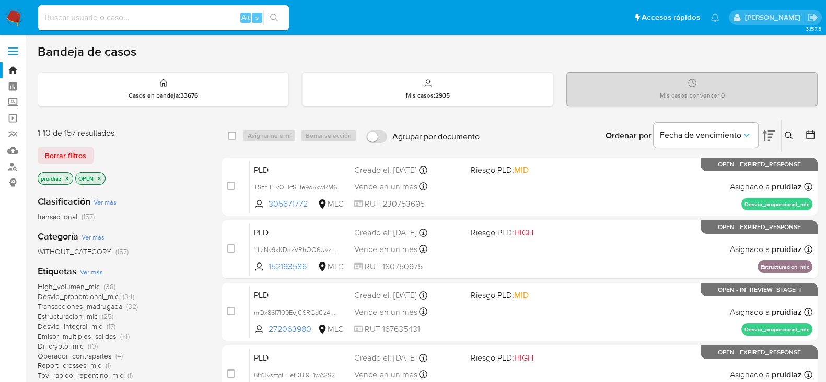
click at [13, 19] on img at bounding box center [14, 18] width 18 height 18
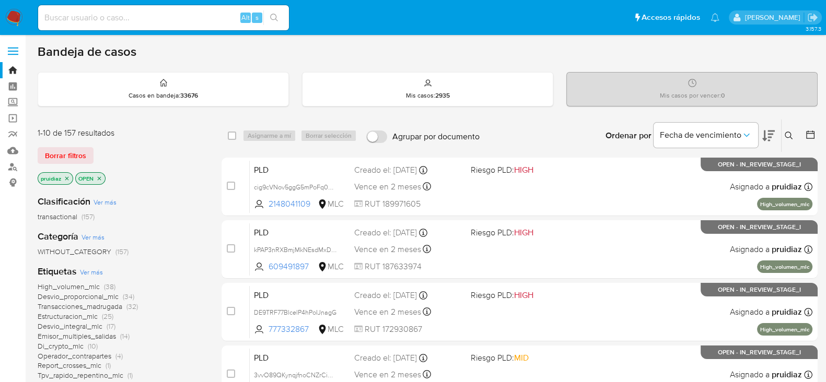
click at [769, 145] on button at bounding box center [768, 136] width 13 height 32
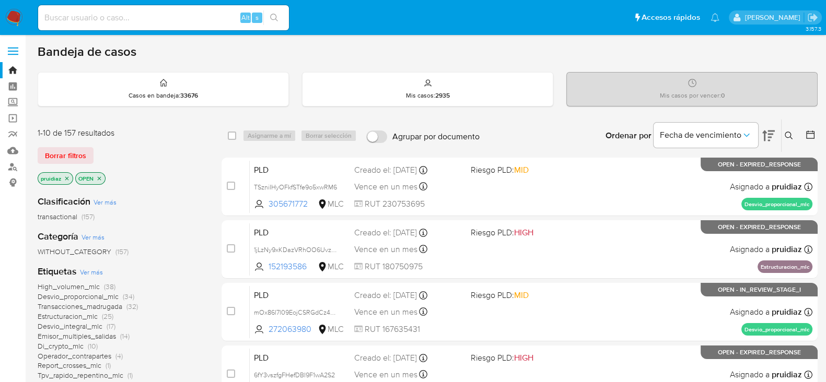
click at [70, 156] on span "Borrar filtros" at bounding box center [65, 155] width 41 height 15
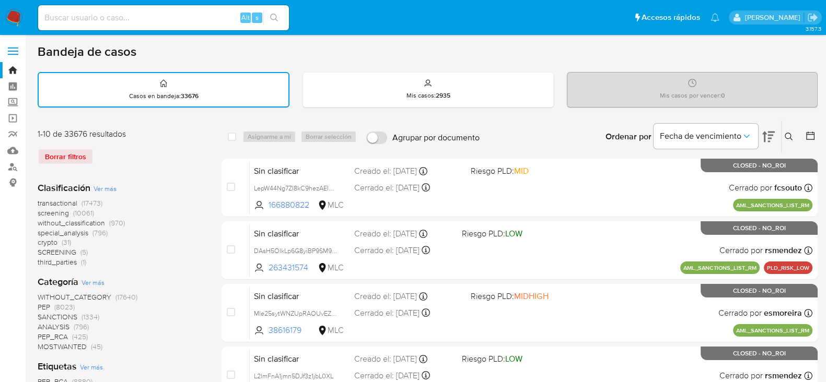
click at [807, 138] on icon at bounding box center [810, 136] width 10 height 10
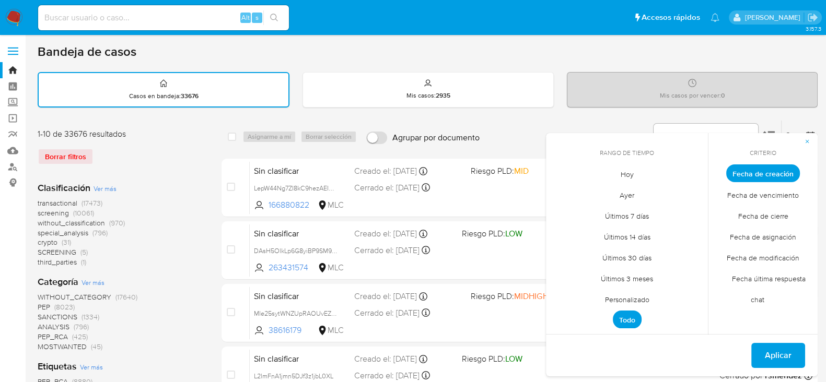
click at [623, 294] on span "Personalizado" at bounding box center [627, 299] width 66 height 21
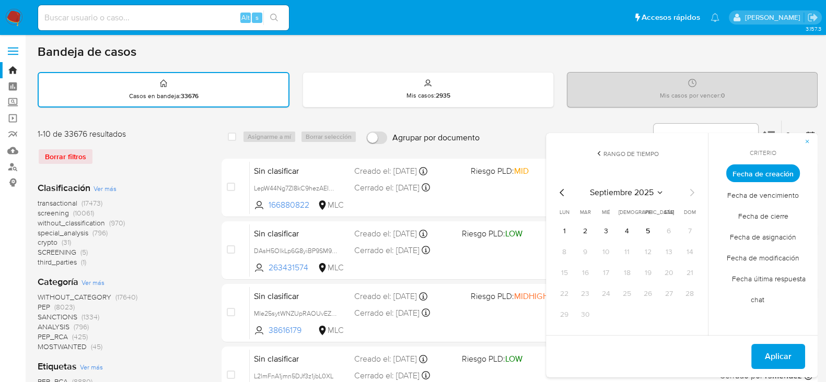
click at [564, 189] on icon "Mes anterior" at bounding box center [562, 193] width 13 height 13
click at [588, 230] on button "1" at bounding box center [585, 231] width 17 height 17
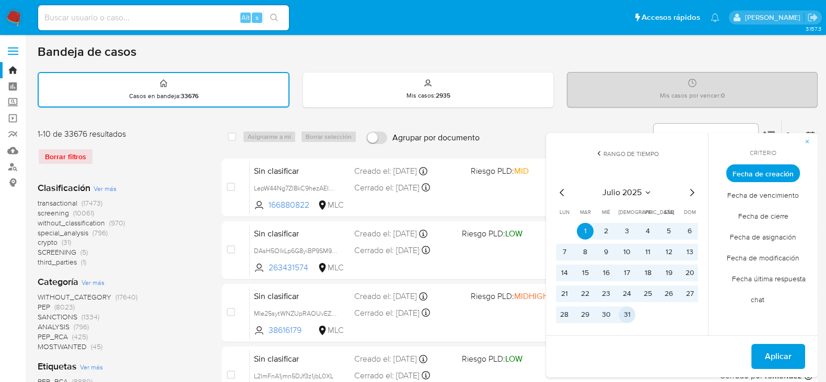
click at [622, 310] on button "31" at bounding box center [627, 315] width 17 height 17
click at [786, 363] on span "Aplicar" at bounding box center [778, 356] width 27 height 23
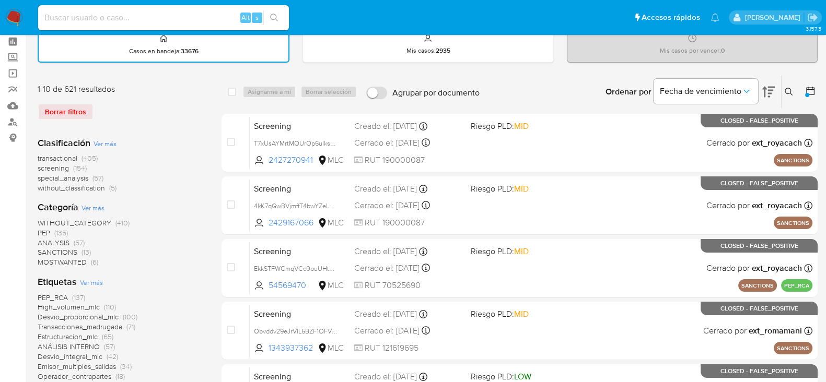
scroll to position [65, 0]
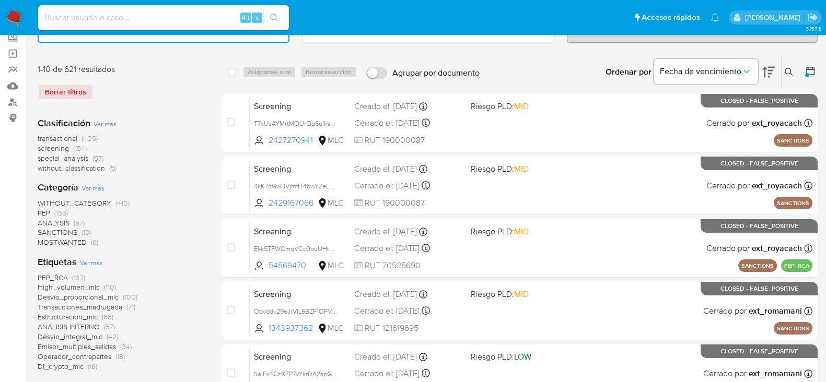
click at [80, 166] on span "without_classification" at bounding box center [71, 168] width 67 height 10
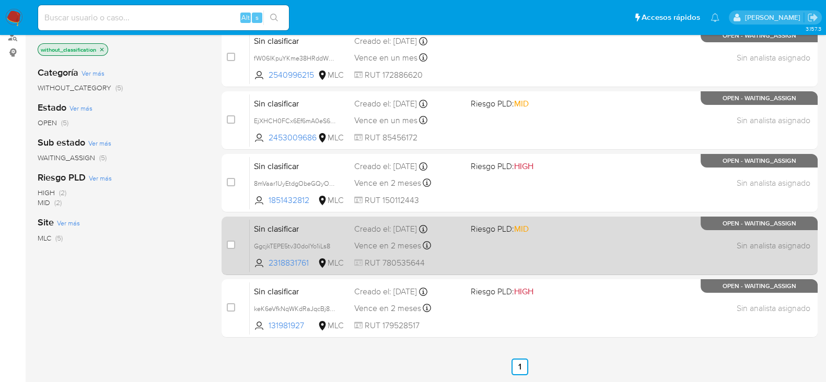
scroll to position [65, 0]
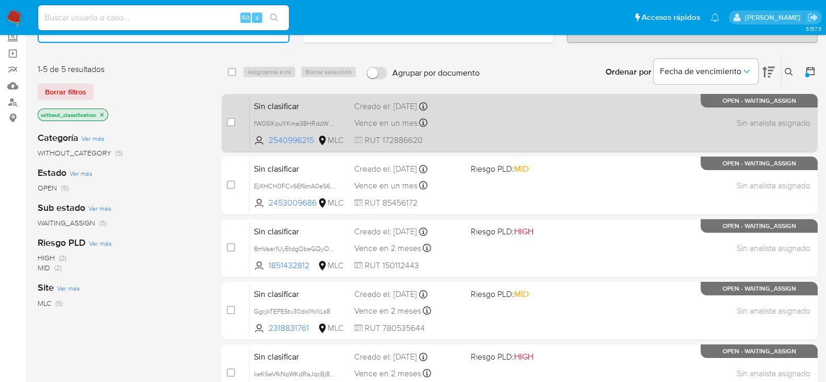
click at [521, 127] on div "Sin clasificar fW06lKpuYKme38HRddWYlJGO 2540996215 MLC Creado el: 08/07/2025 Cr…" at bounding box center [531, 123] width 563 height 53
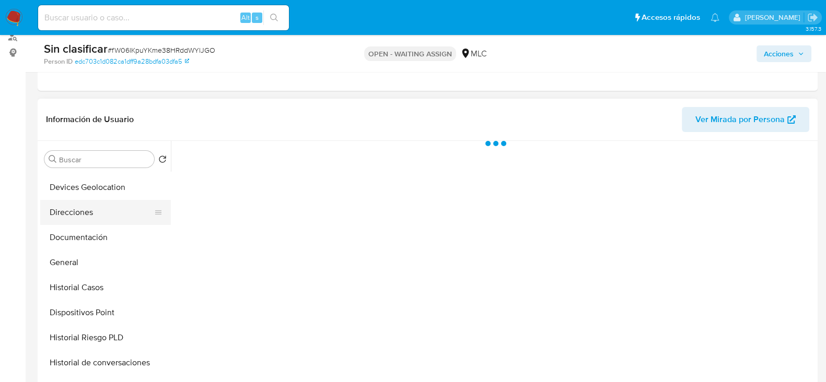
scroll to position [196, 0]
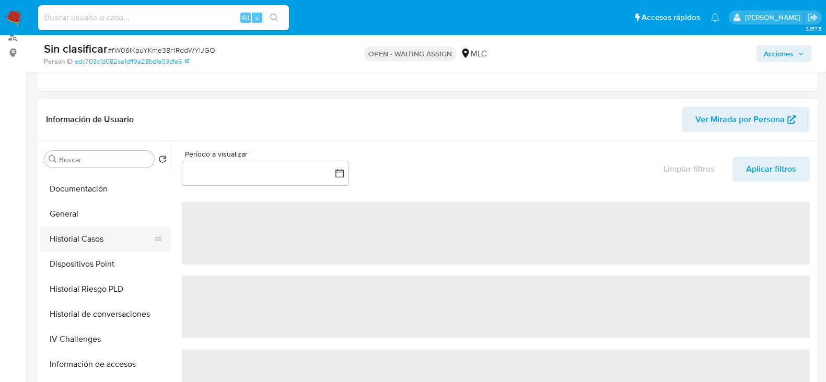
click at [78, 238] on button "Historial Casos" at bounding box center [101, 239] width 122 height 25
select select "10"
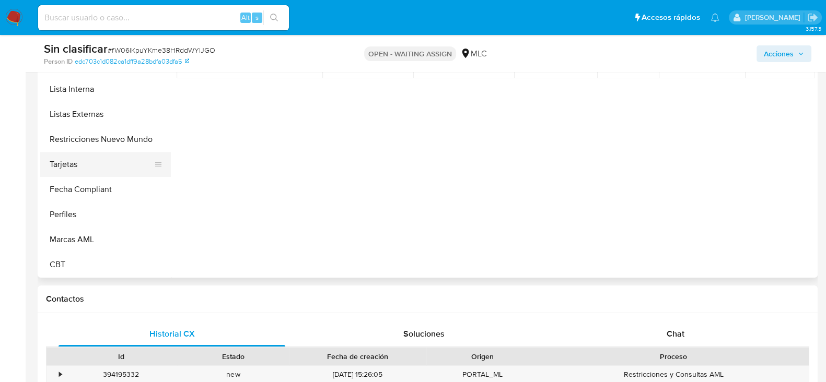
scroll to position [441, 0]
click at [91, 136] on button "Restricciones Nuevo Mundo" at bounding box center [101, 139] width 122 height 25
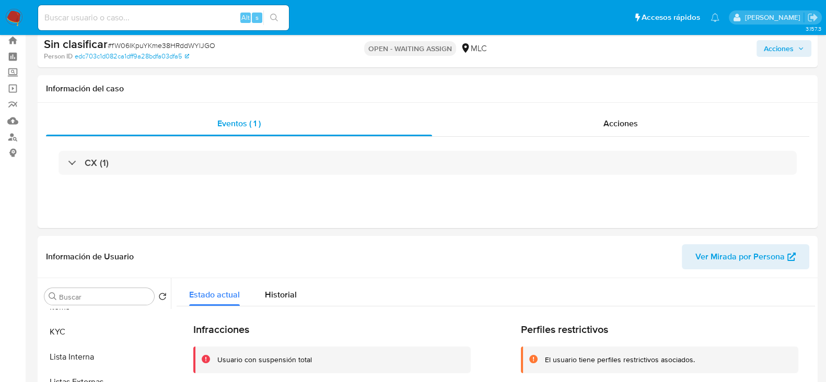
scroll to position [0, 0]
